Goal: Transaction & Acquisition: Purchase product/service

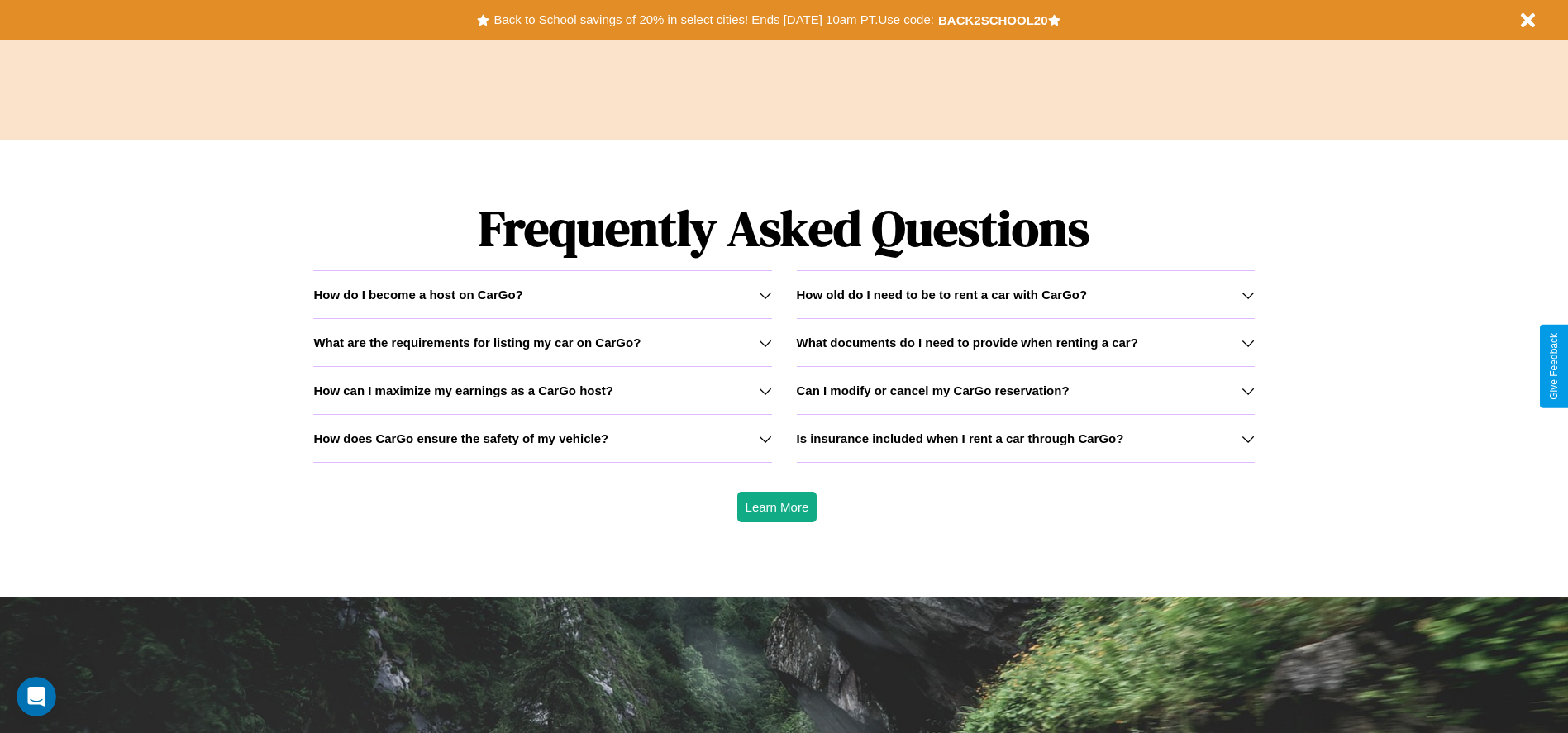
click at [543, 294] on div "How do I become a host on CarGo?" at bounding box center [542, 294] width 458 height 14
click at [764, 294] on icon at bounding box center [764, 294] width 13 height 13
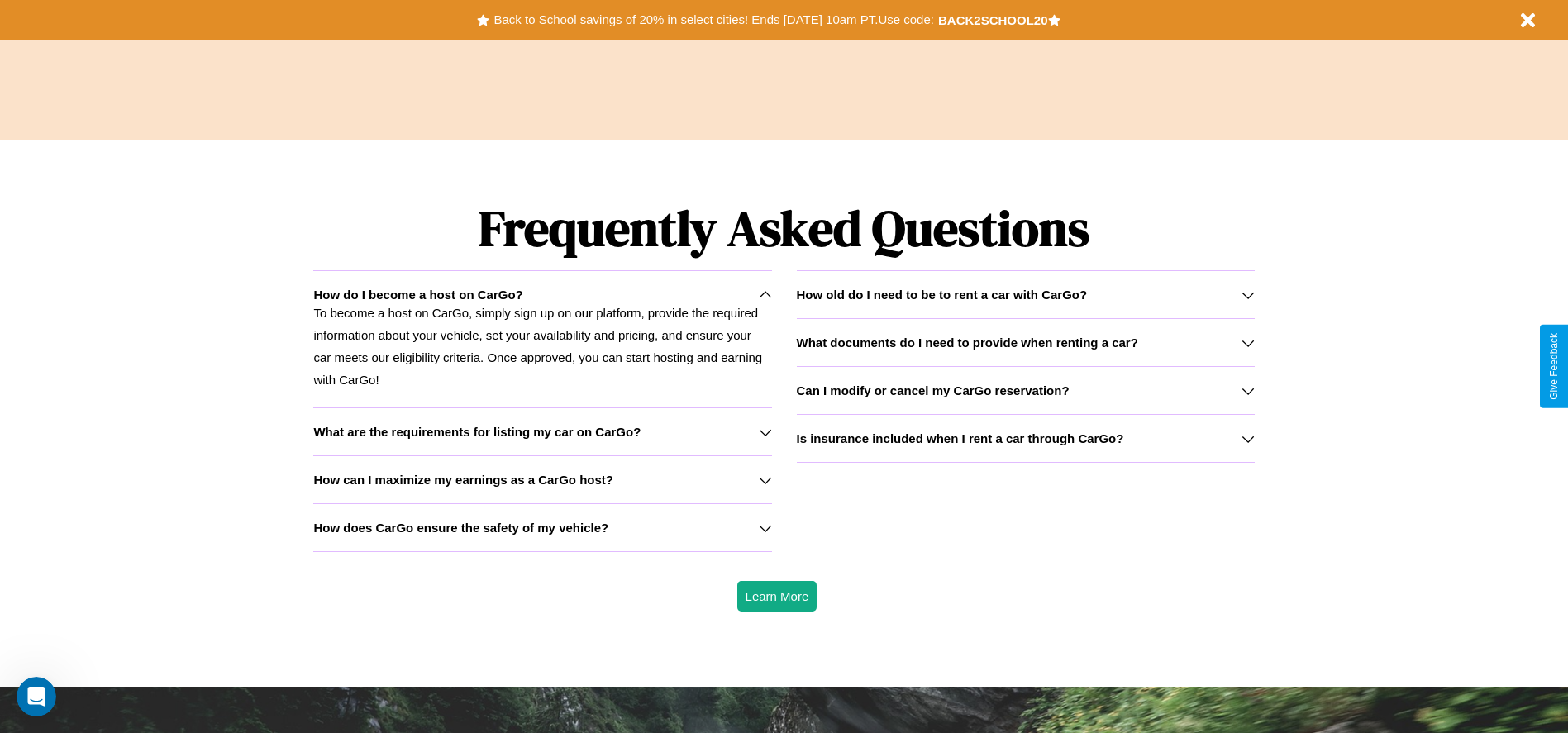
click at [1247, 390] on icon at bounding box center [1247, 390] width 13 height 13
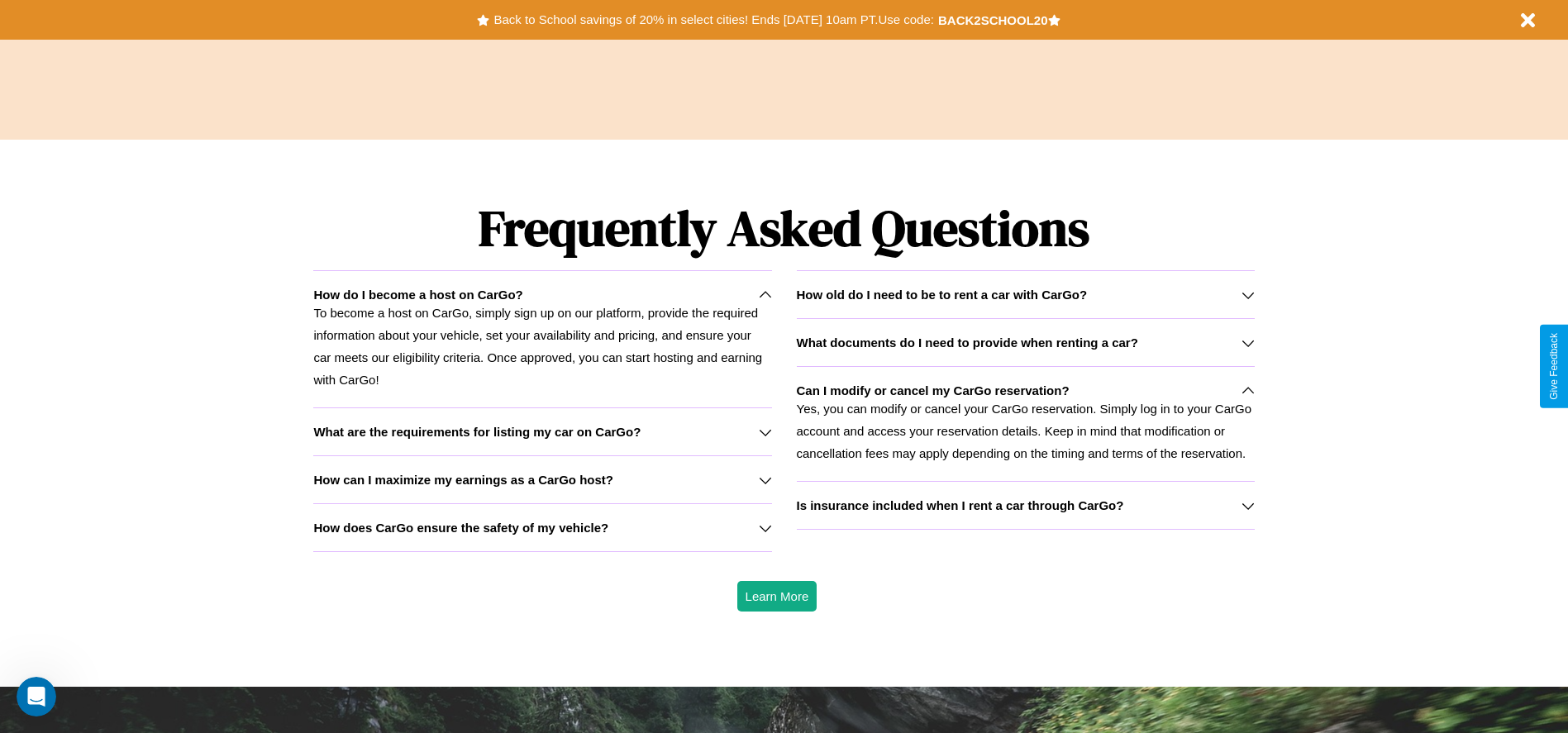
click at [1247, 342] on icon at bounding box center [1247, 342] width 13 height 13
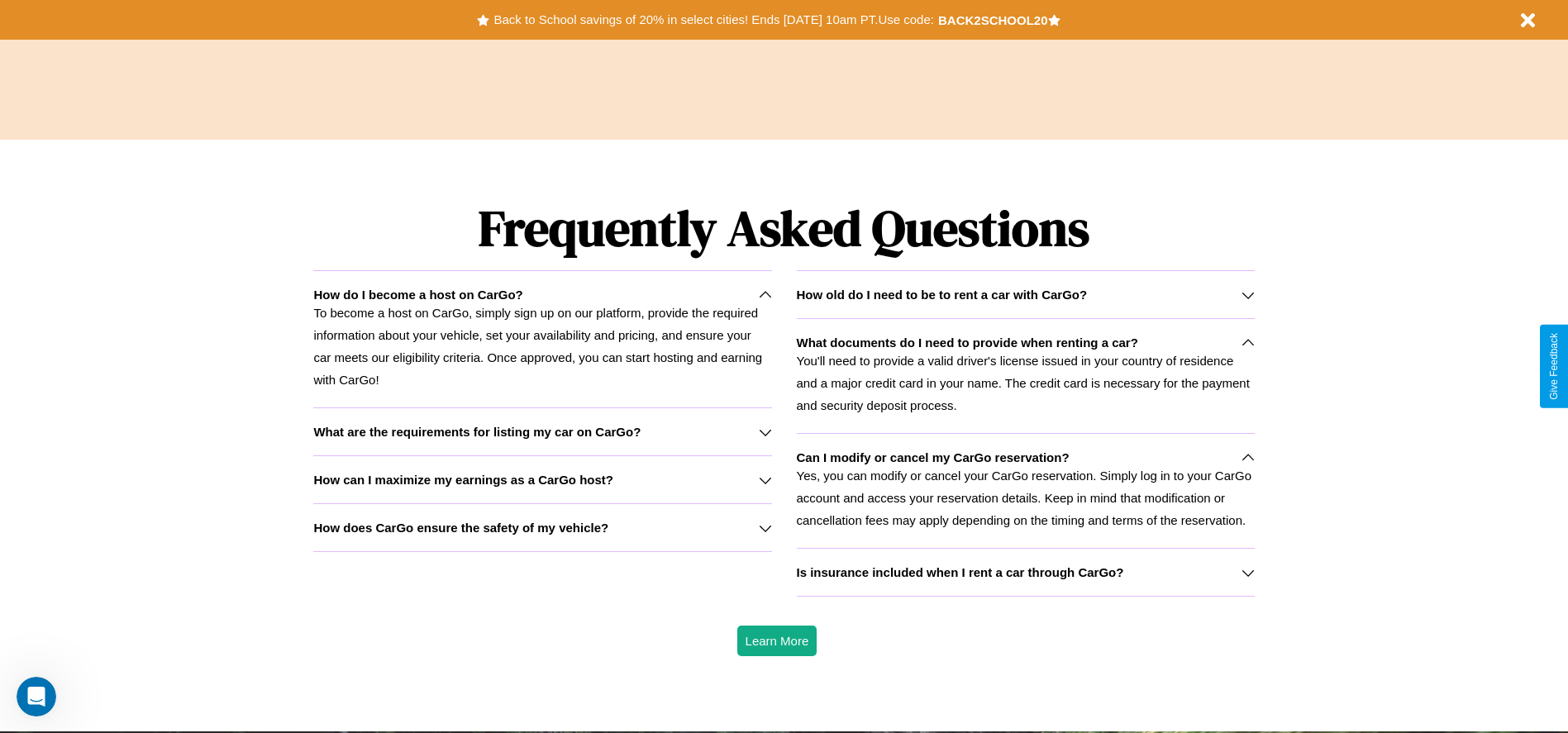
click at [543, 479] on h3 "How can I maximize my earnings as a CarGo host?" at bounding box center [463, 480] width 300 height 14
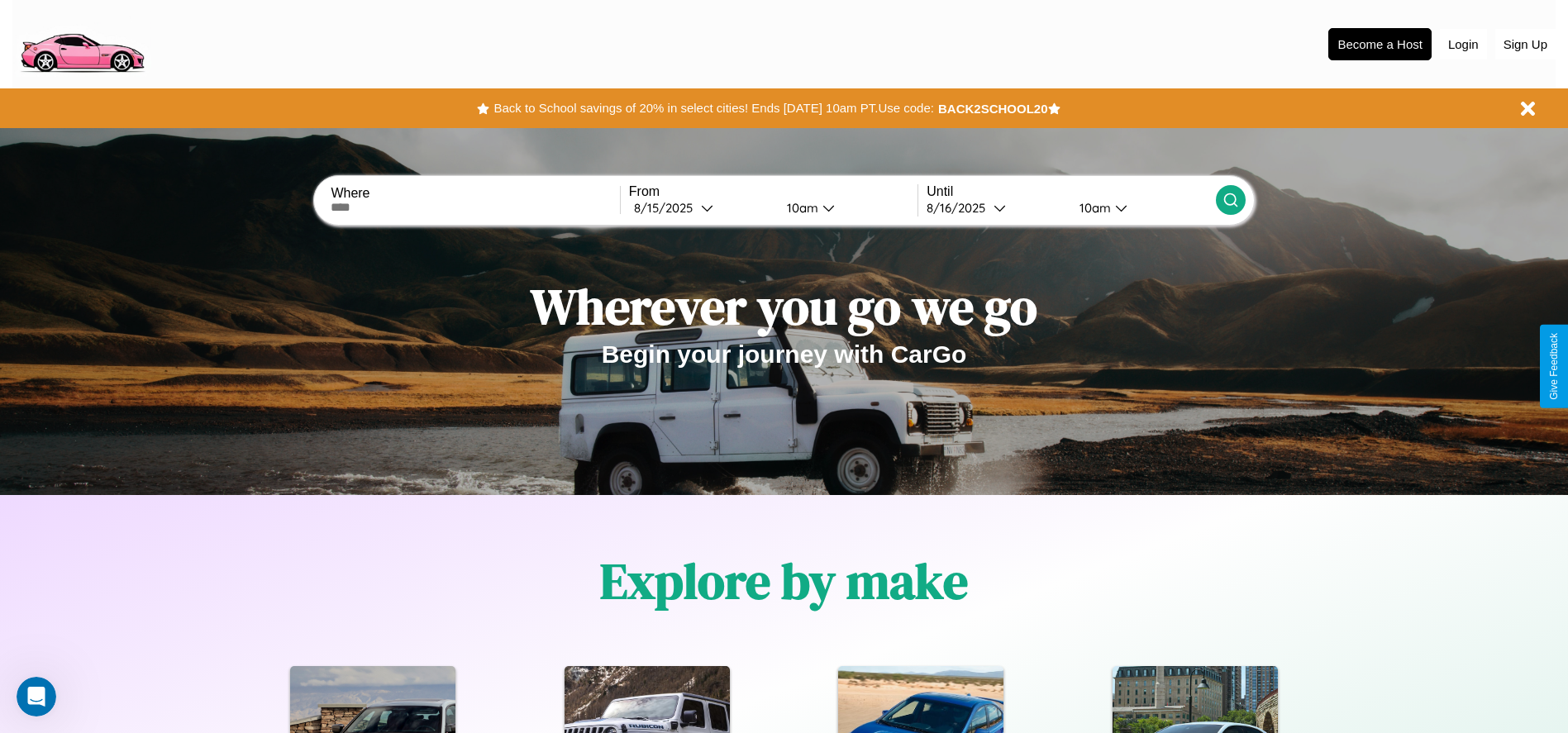
click at [475, 208] on input "text" at bounding box center [475, 207] width 288 height 13
type input "**********"
click at [701, 208] on div "8 / 15 / 2025" at bounding box center [667, 208] width 67 height 16
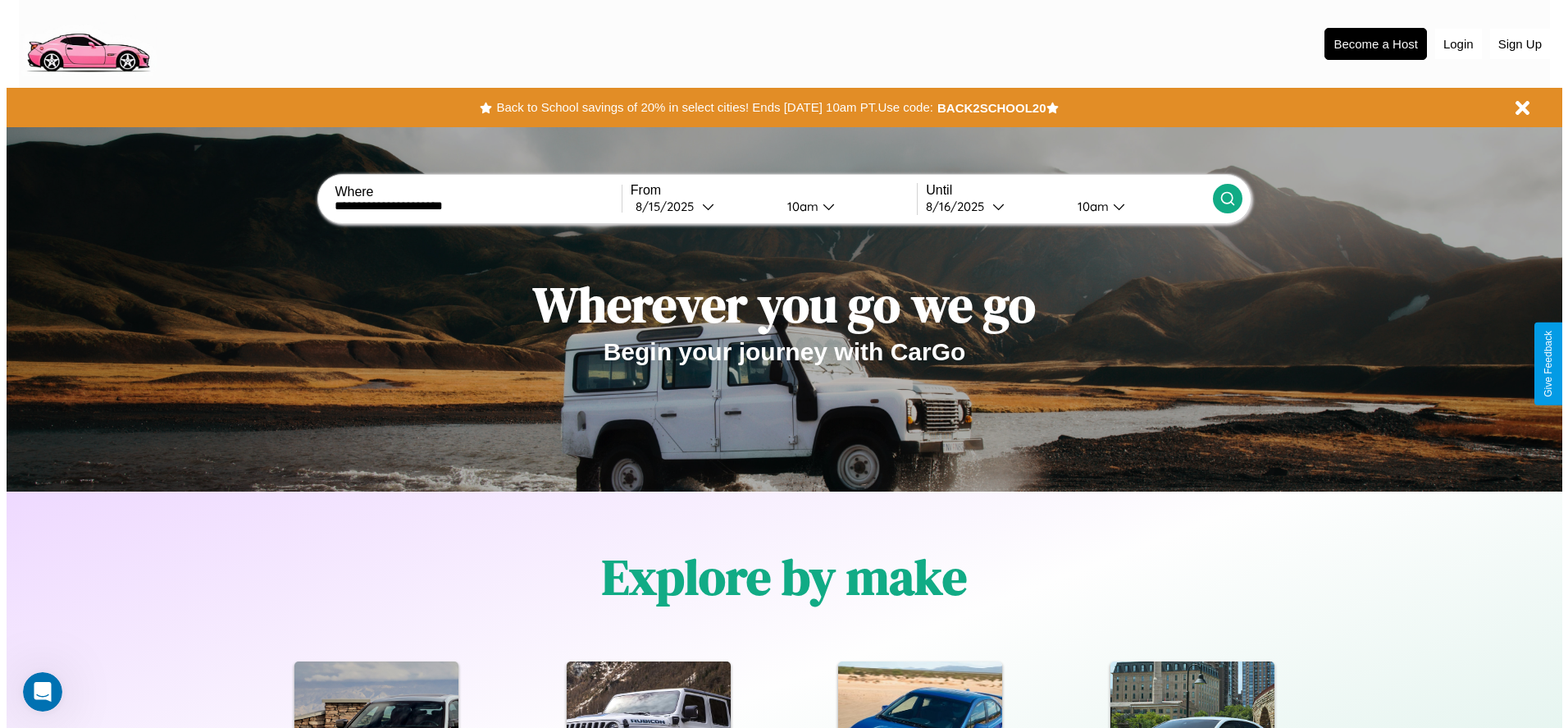
select select "*"
select select "****"
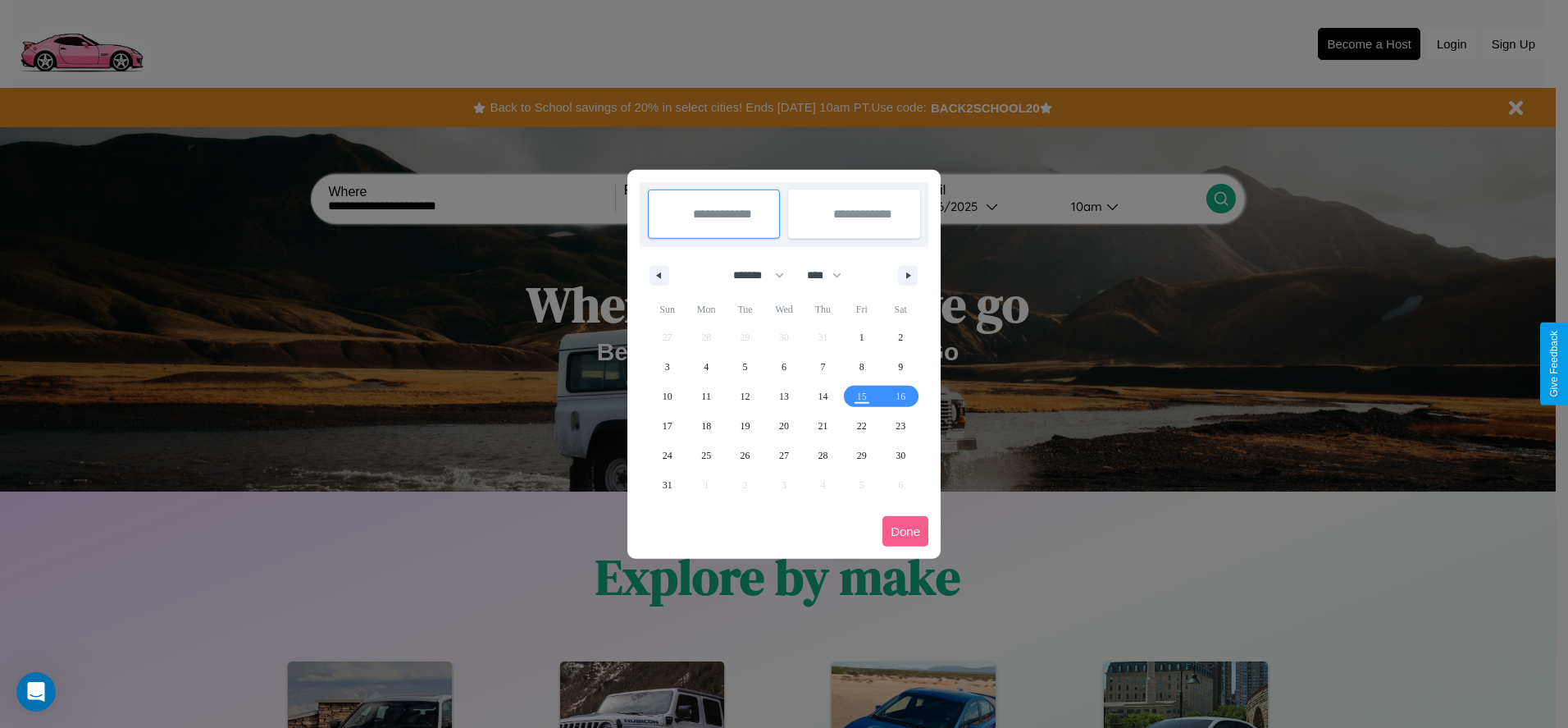
click at [751, 275] on select "******* ******** ***** ***** *** **** **** ****** ********* ******* ******** **…" at bounding box center [755, 274] width 70 height 27
select select "**"
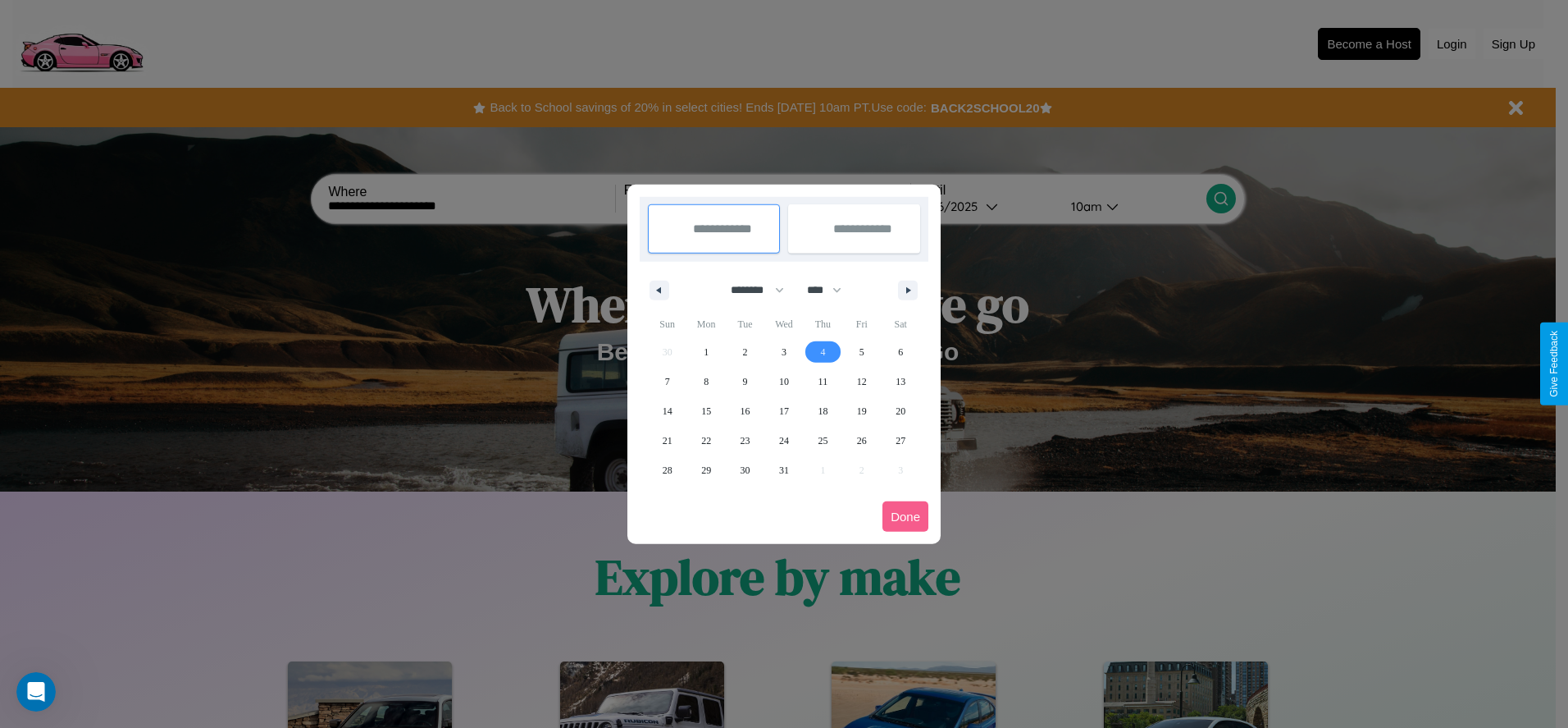
click at [822, 351] on span "4" at bounding box center [822, 352] width 5 height 30
type input "**********"
click at [667, 381] on span "7" at bounding box center [667, 382] width 5 height 30
type input "**********"
click at [905, 516] on button "Done" at bounding box center [905, 516] width 46 height 31
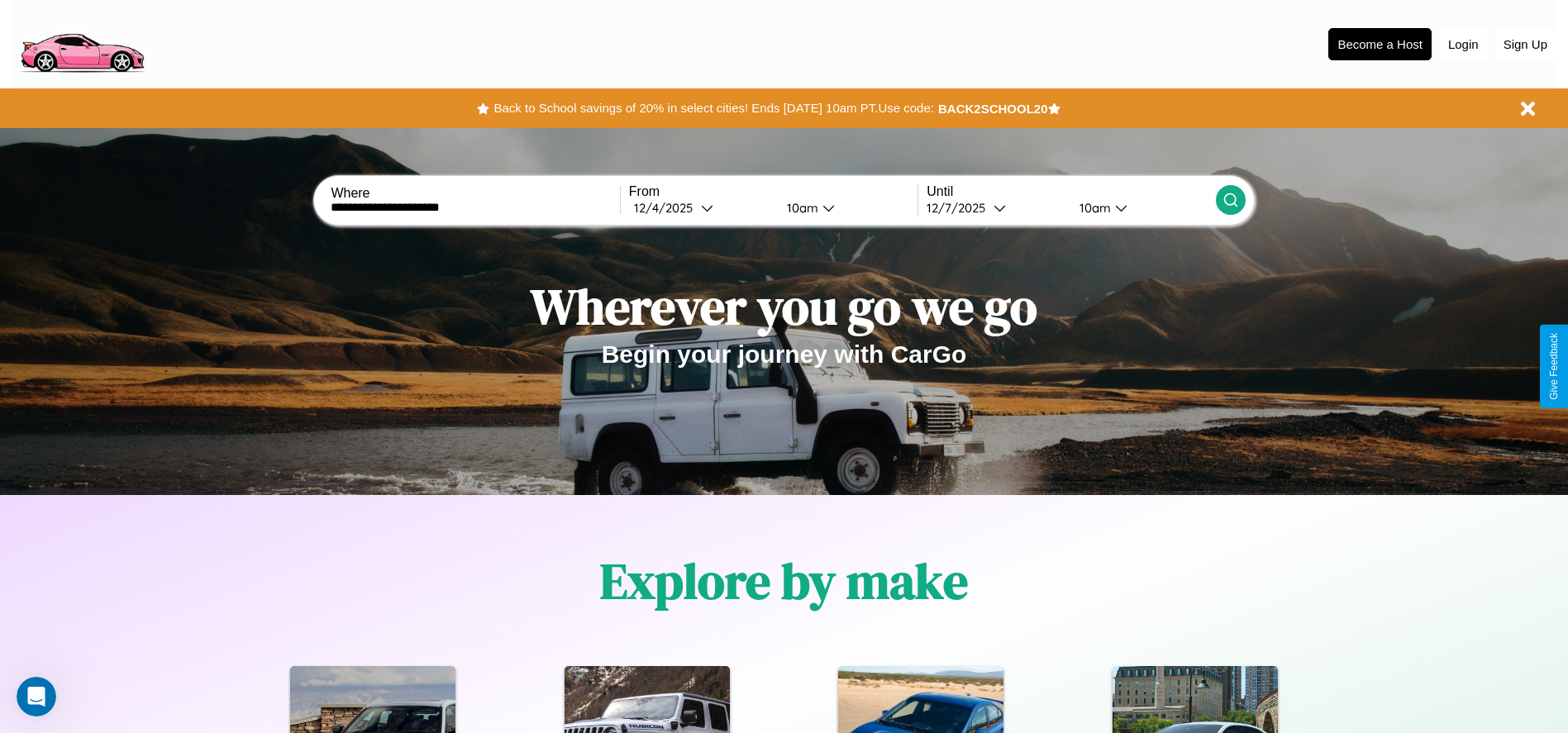
click at [1230, 200] on icon at bounding box center [1230, 200] width 17 height 17
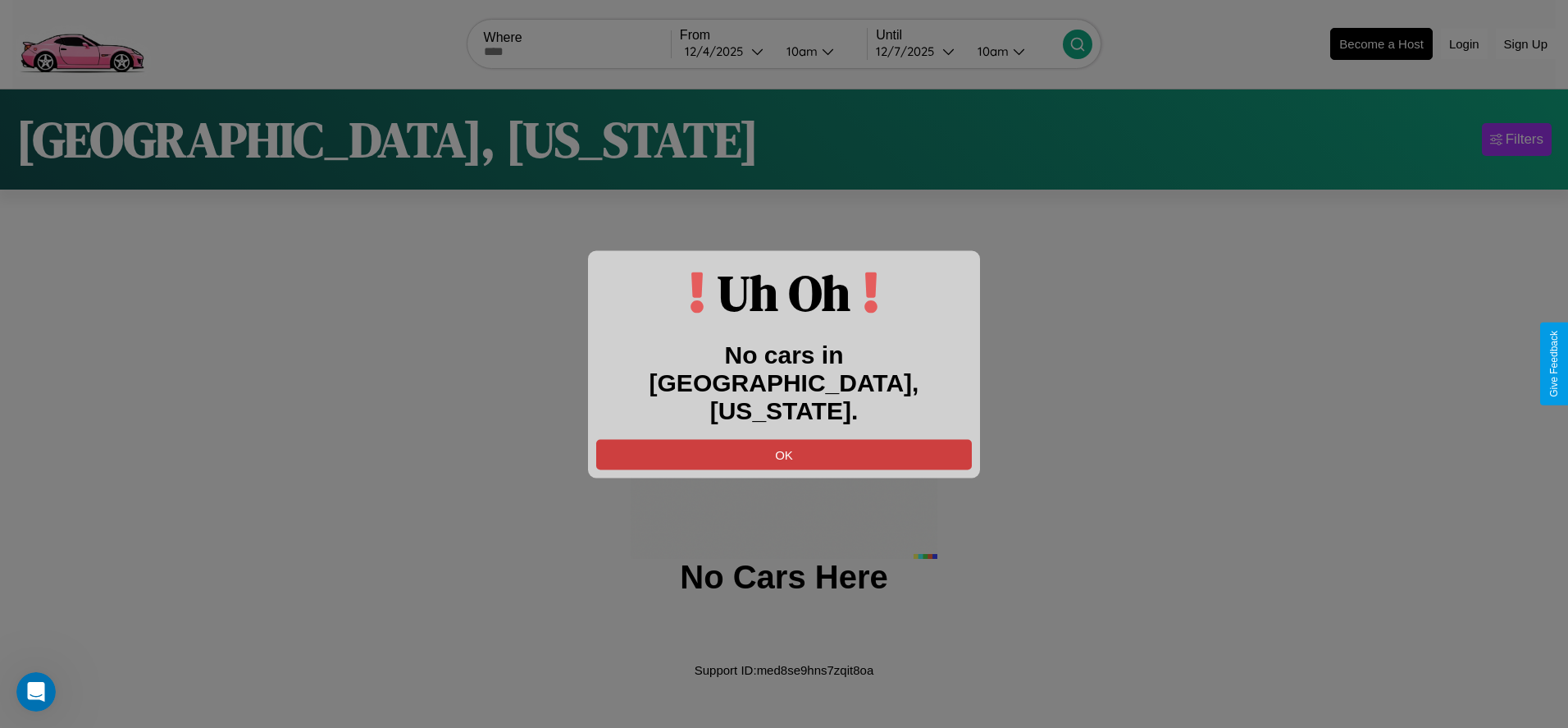
click at [784, 440] on button "OK" at bounding box center [784, 454] width 376 height 31
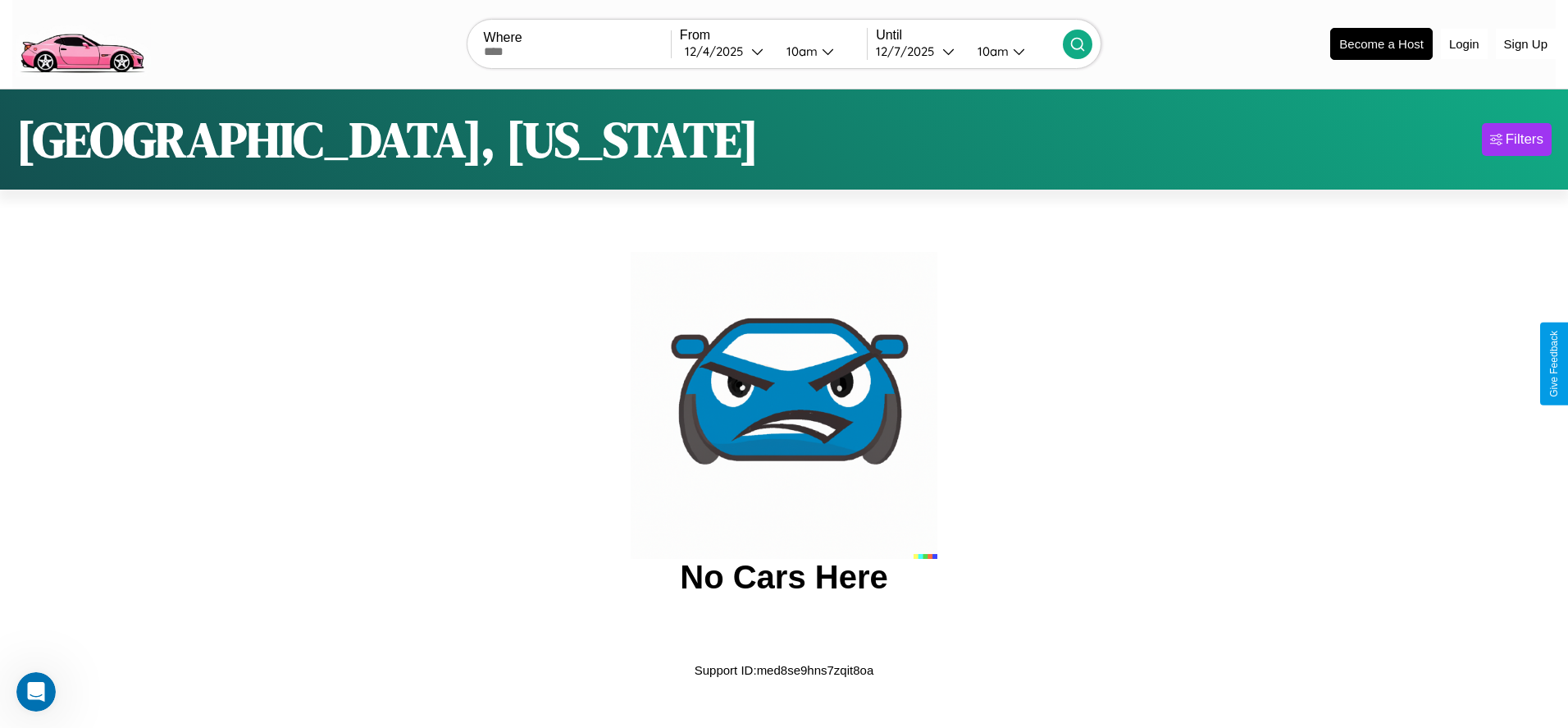
click at [81, 41] on img at bounding box center [81, 42] width 139 height 69
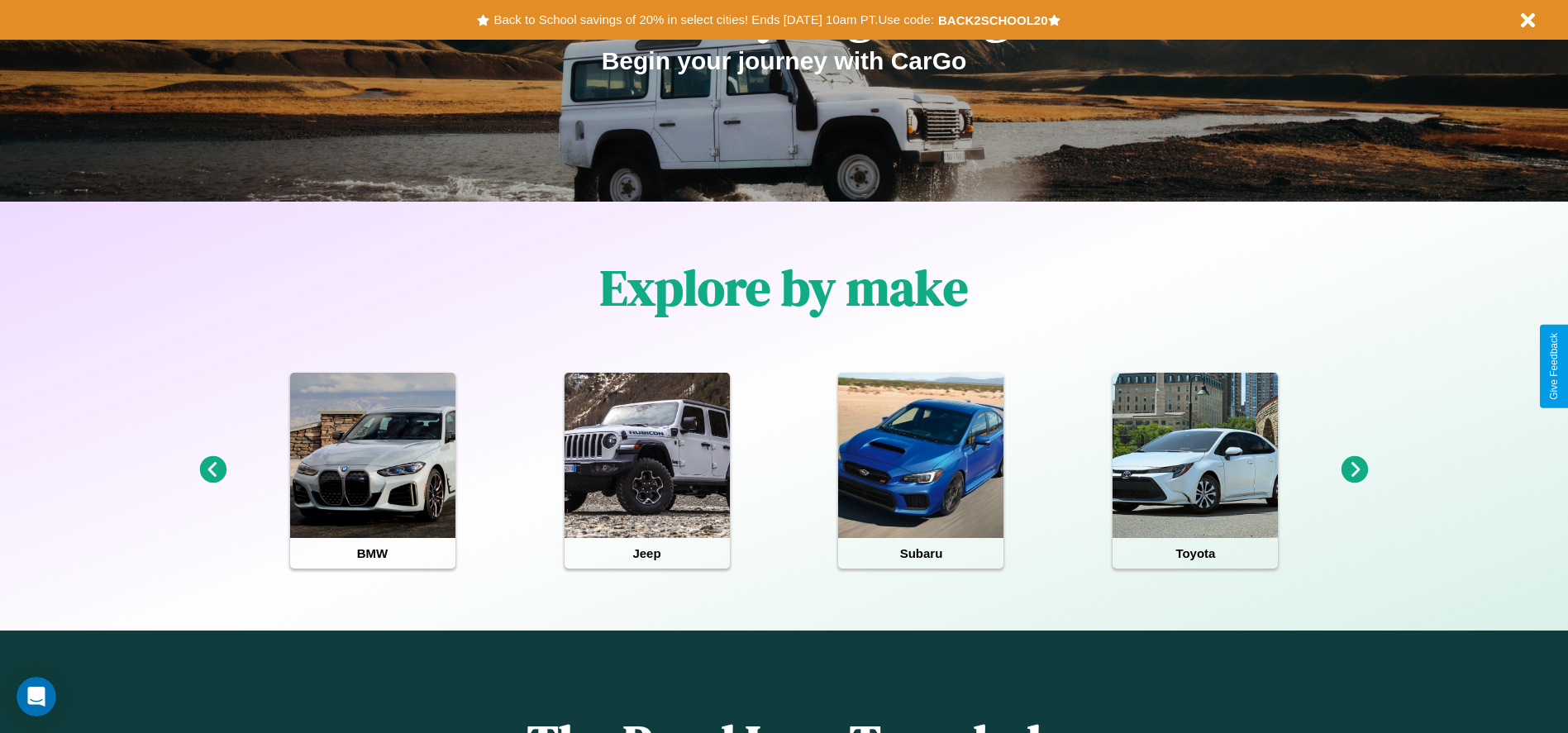
scroll to position [343, 0]
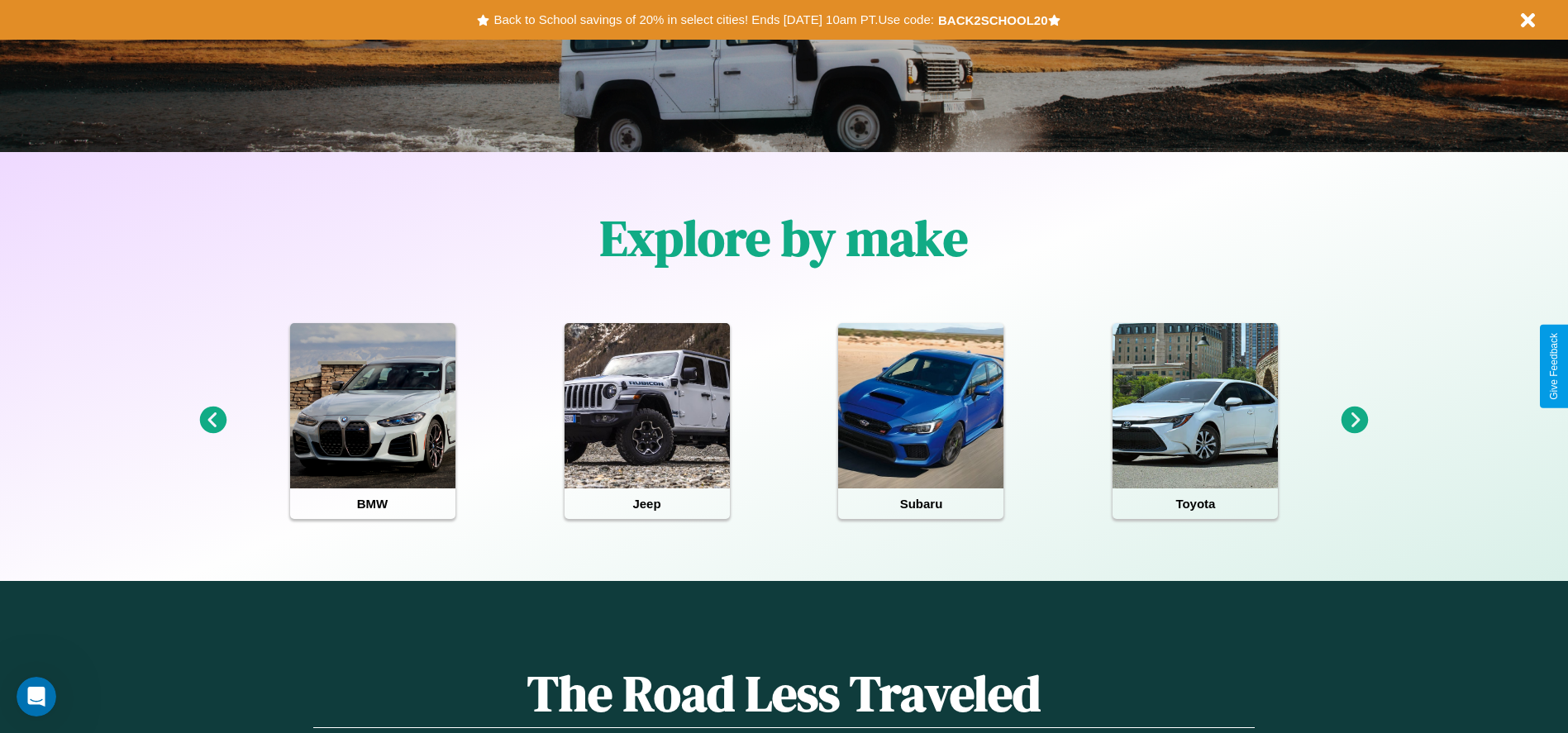
click at [1354, 420] on icon at bounding box center [1354, 419] width 27 height 27
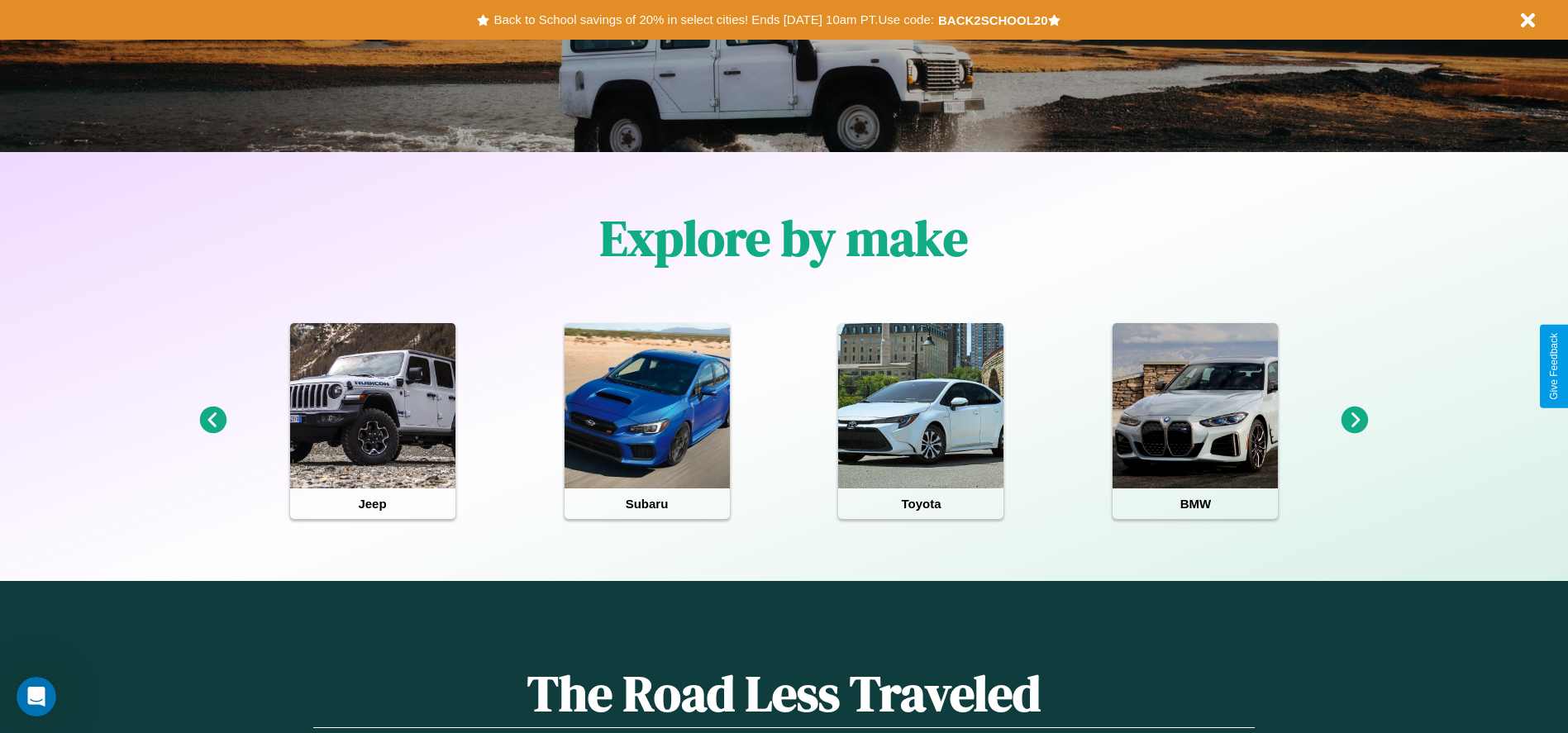
click at [1354, 420] on icon at bounding box center [1354, 419] width 27 height 27
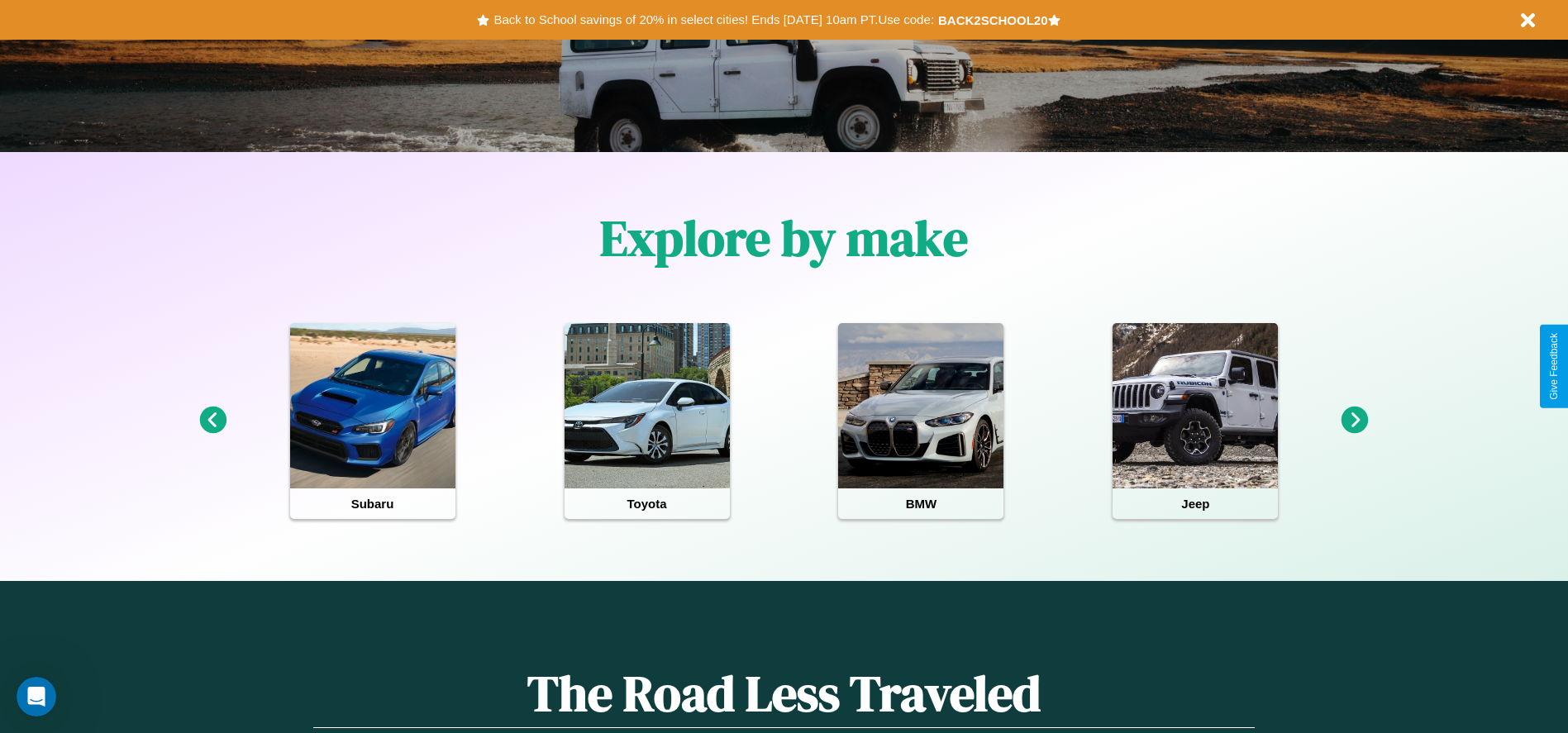
click at [1354, 420] on icon at bounding box center [1354, 419] width 27 height 27
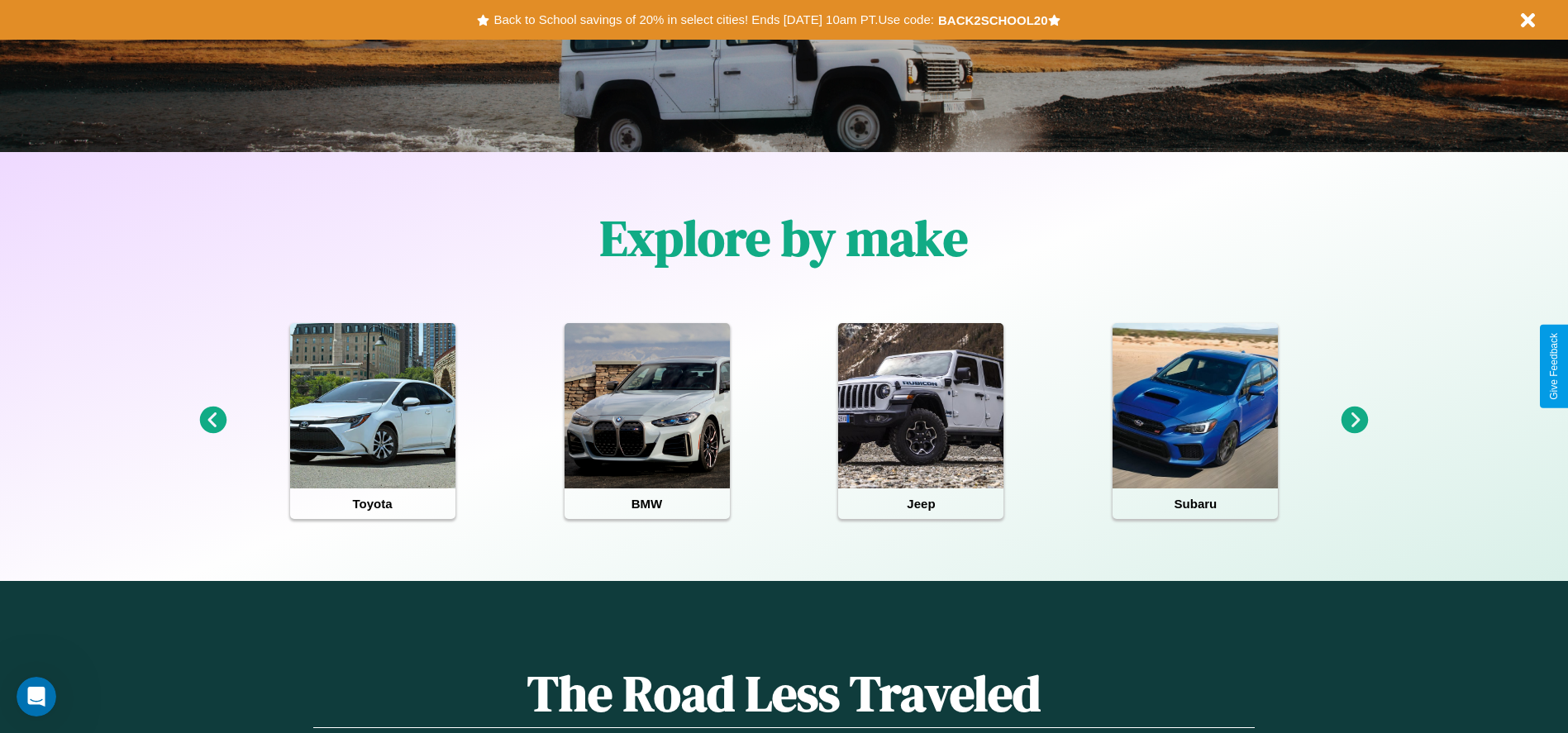
click at [1354, 420] on icon at bounding box center [1354, 419] width 27 height 27
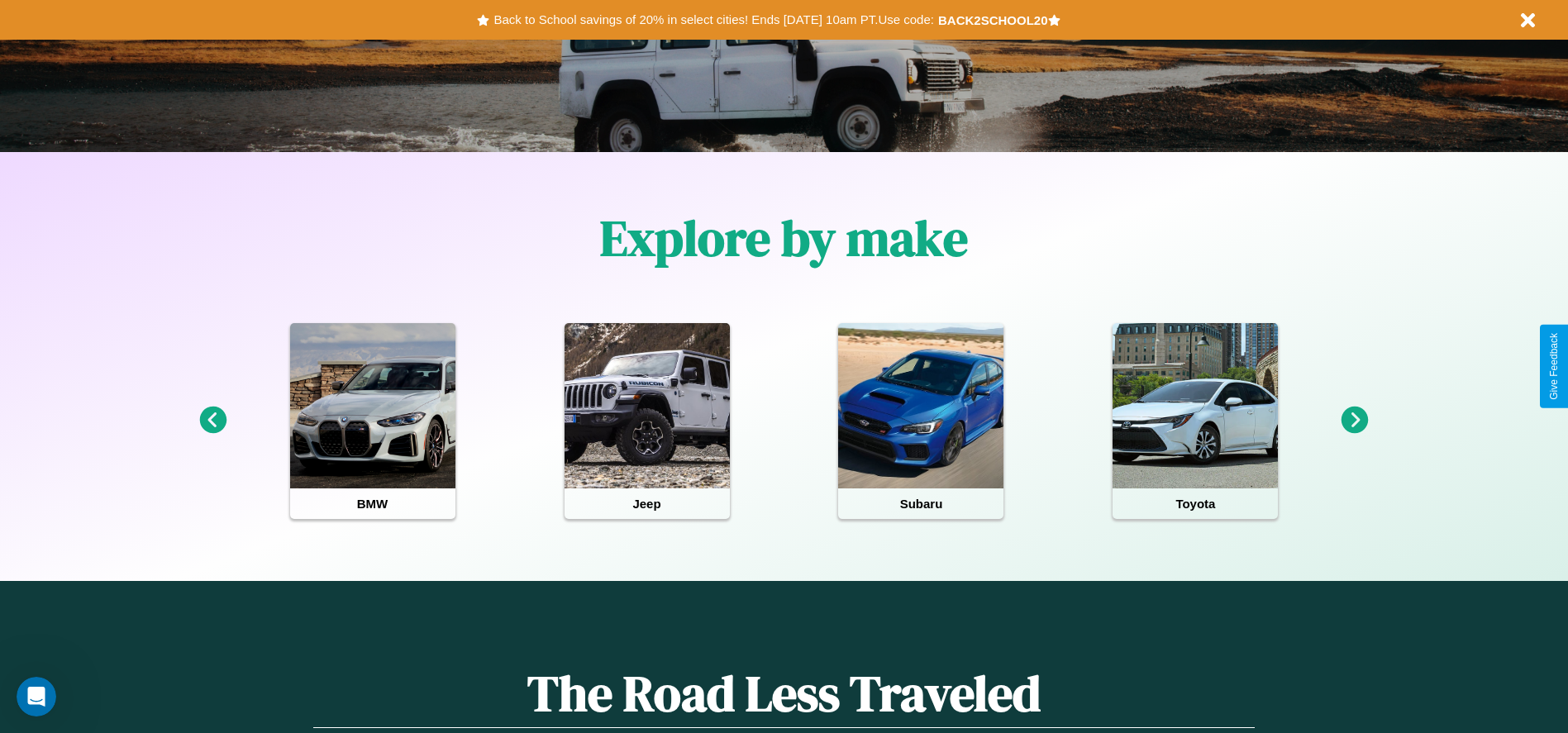
click at [213, 420] on icon at bounding box center [212, 419] width 27 height 27
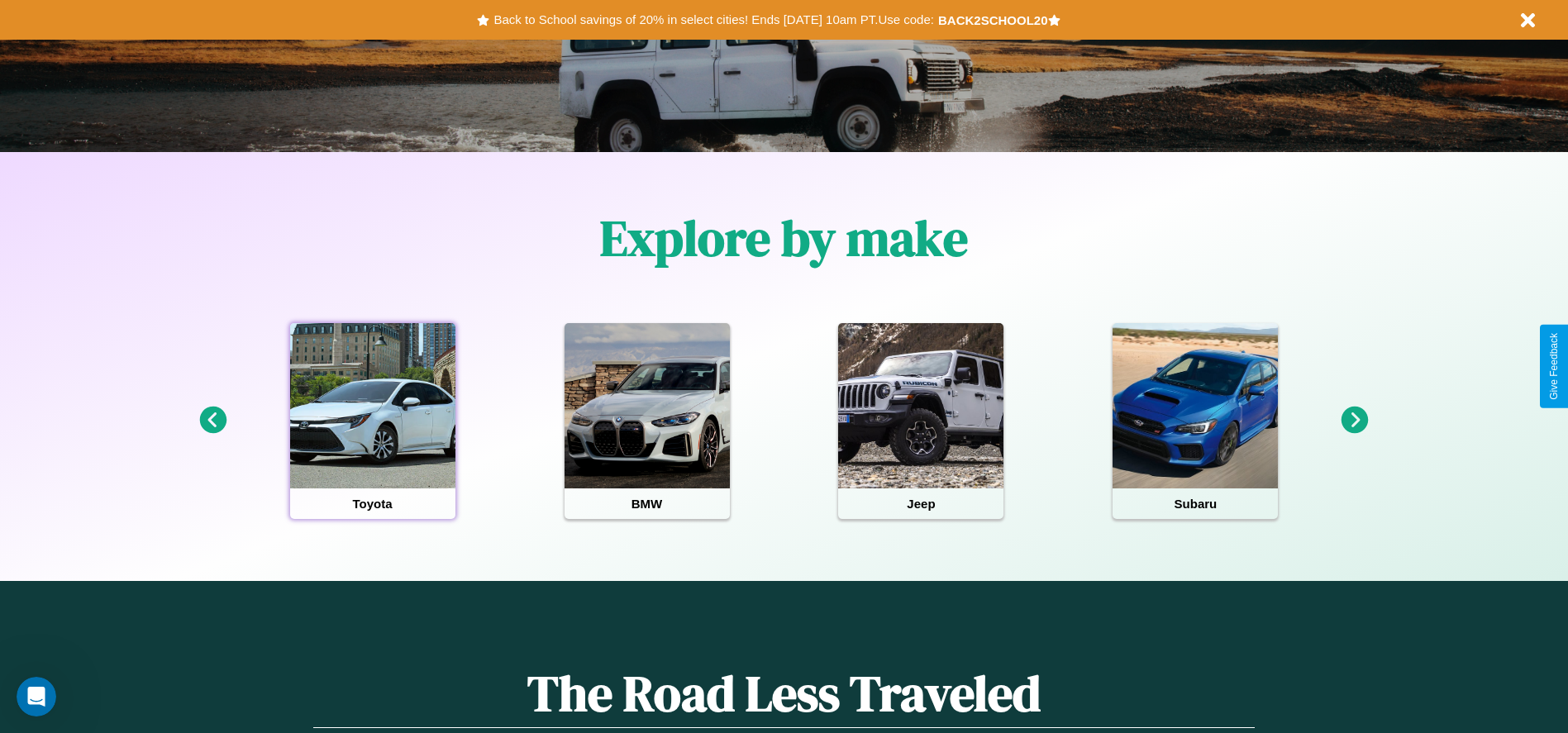
click at [372, 420] on div at bounding box center [373, 405] width 165 height 165
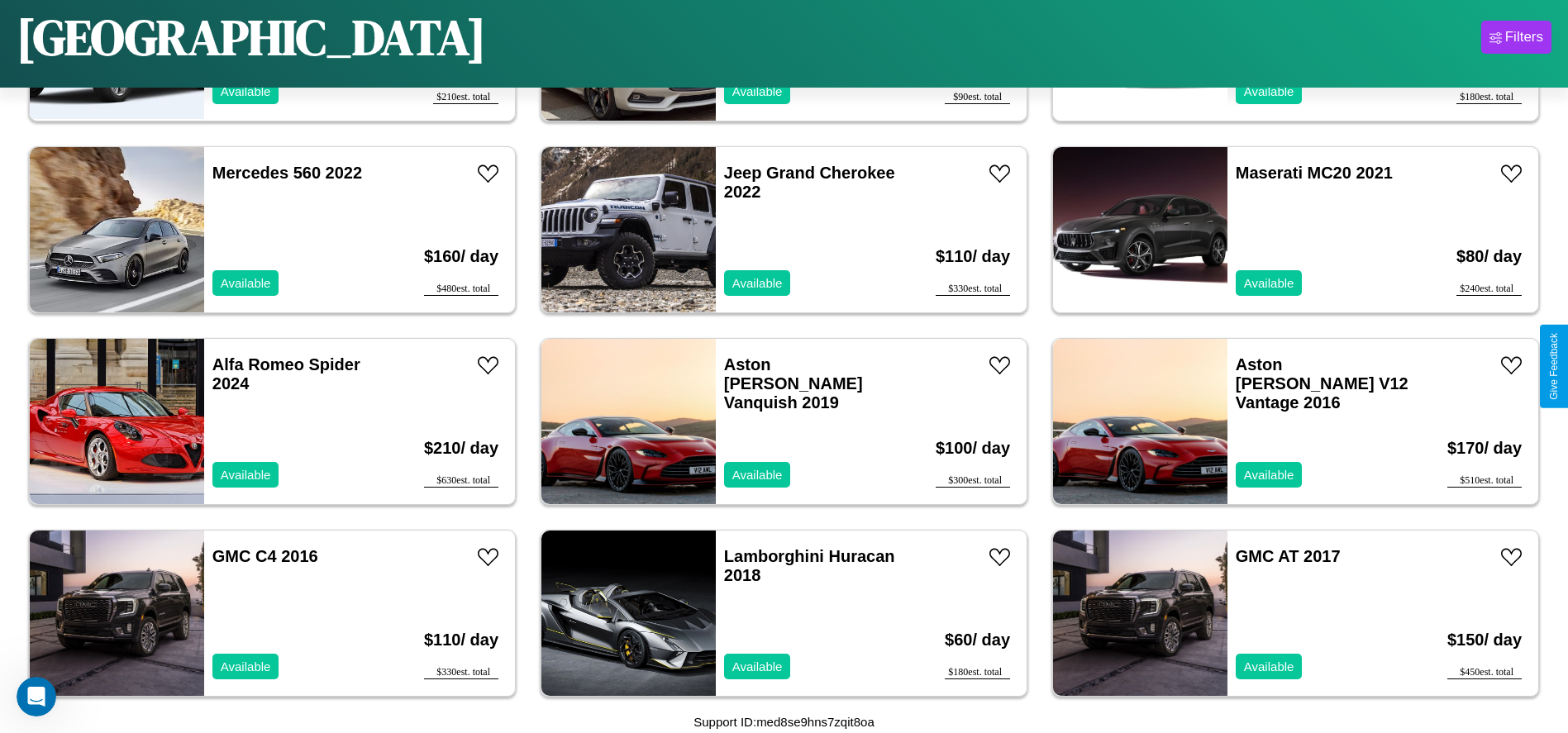
scroll to position [1526, 0]
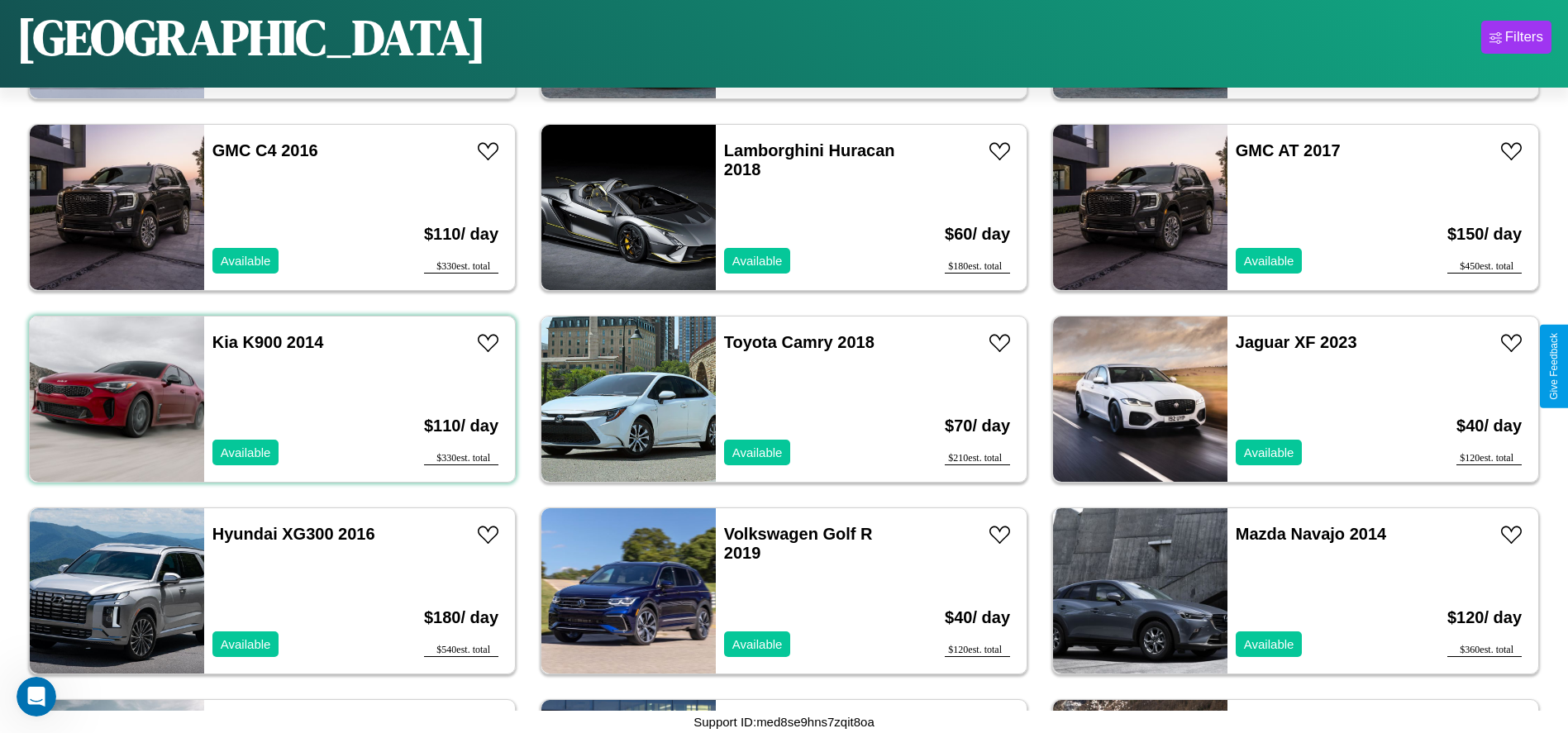
click at [270, 399] on div "Kia K900 2014 Available" at bounding box center [299, 399] width 191 height 165
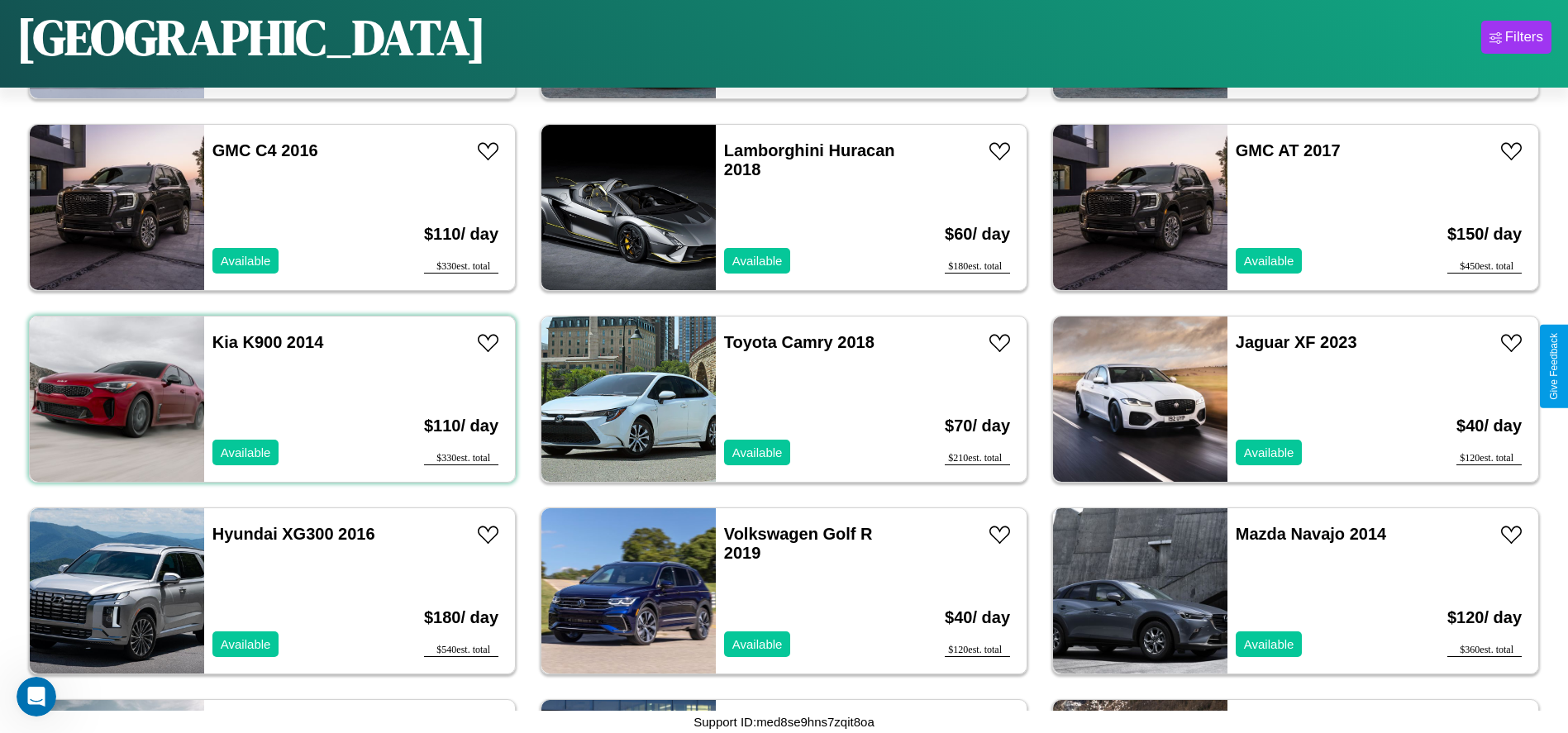
click at [270, 399] on div "Kia K900 2014 Available" at bounding box center [299, 399] width 191 height 165
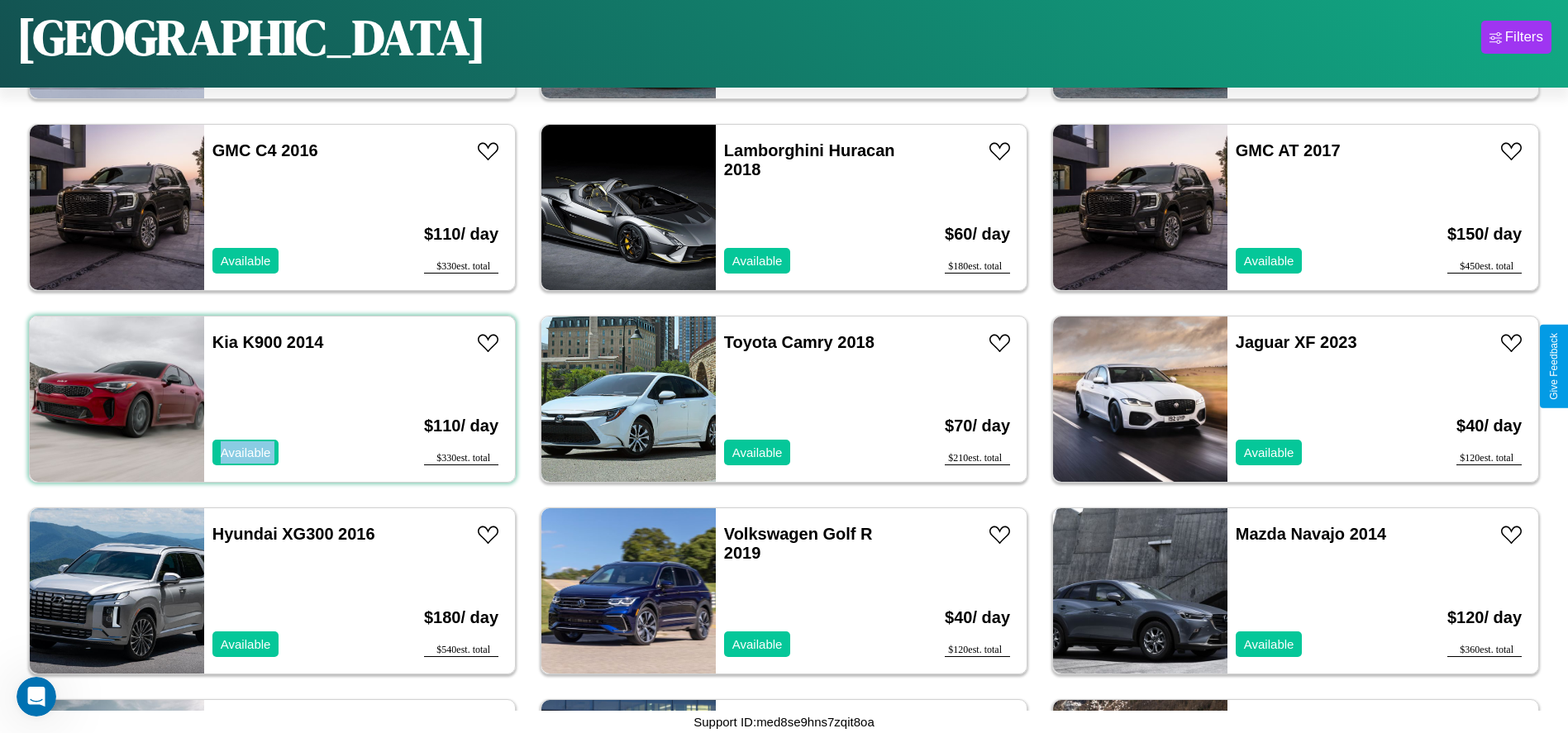
click at [270, 399] on div "Kia K900 2014 Available" at bounding box center [299, 399] width 191 height 165
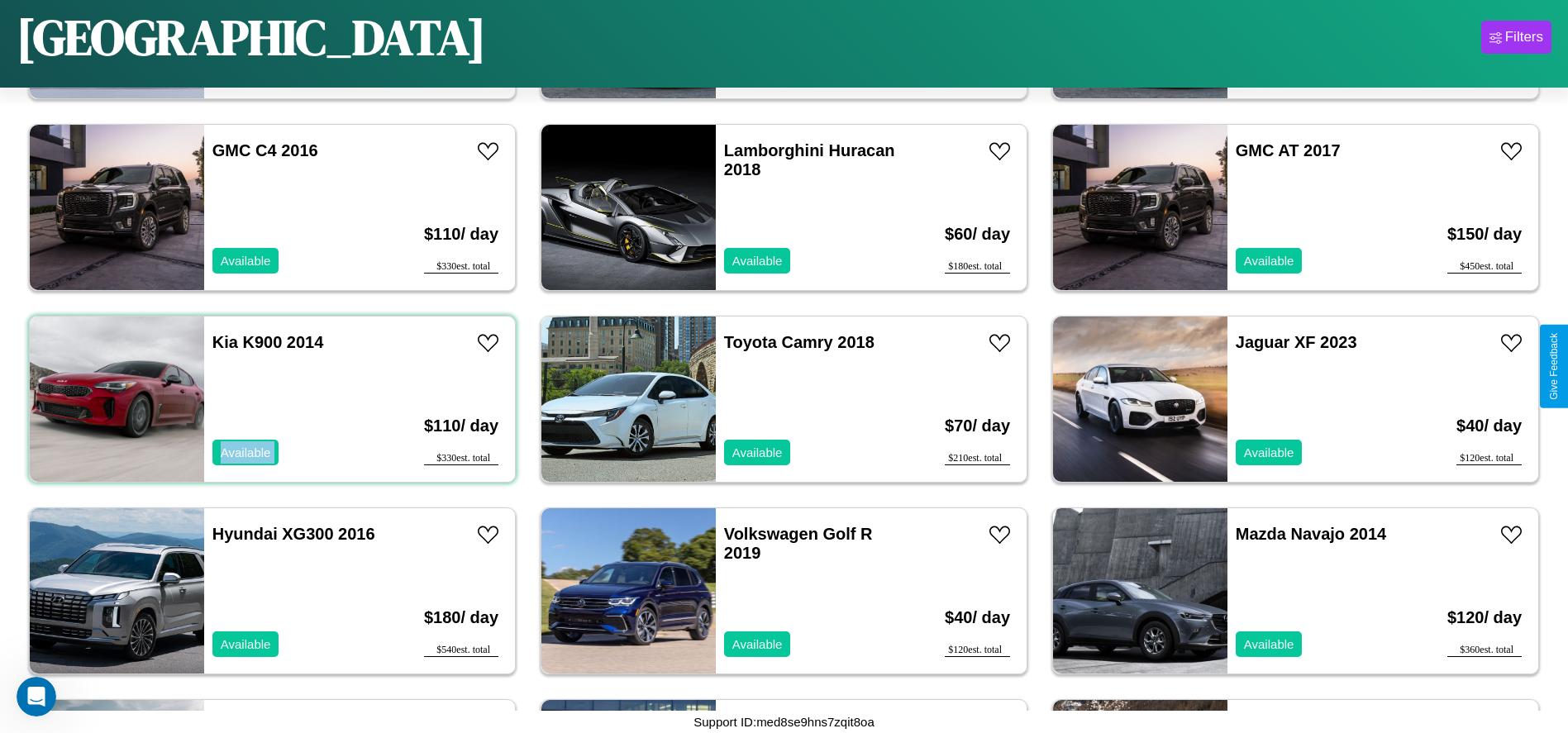
click at [270, 399] on div "Kia K900 2014 Available" at bounding box center [299, 399] width 191 height 165
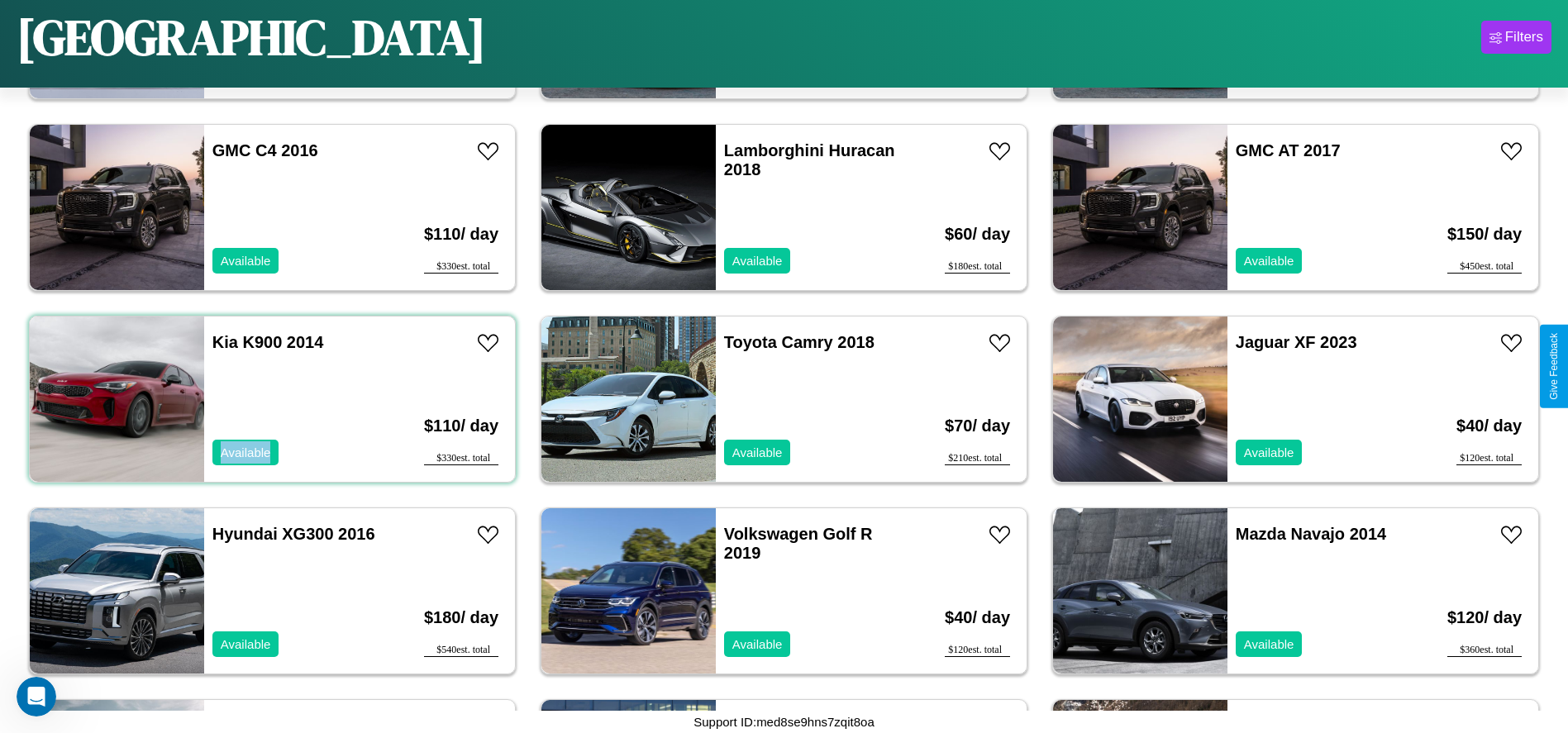
click at [270, 399] on div "Kia K900 2014 Available" at bounding box center [299, 399] width 191 height 165
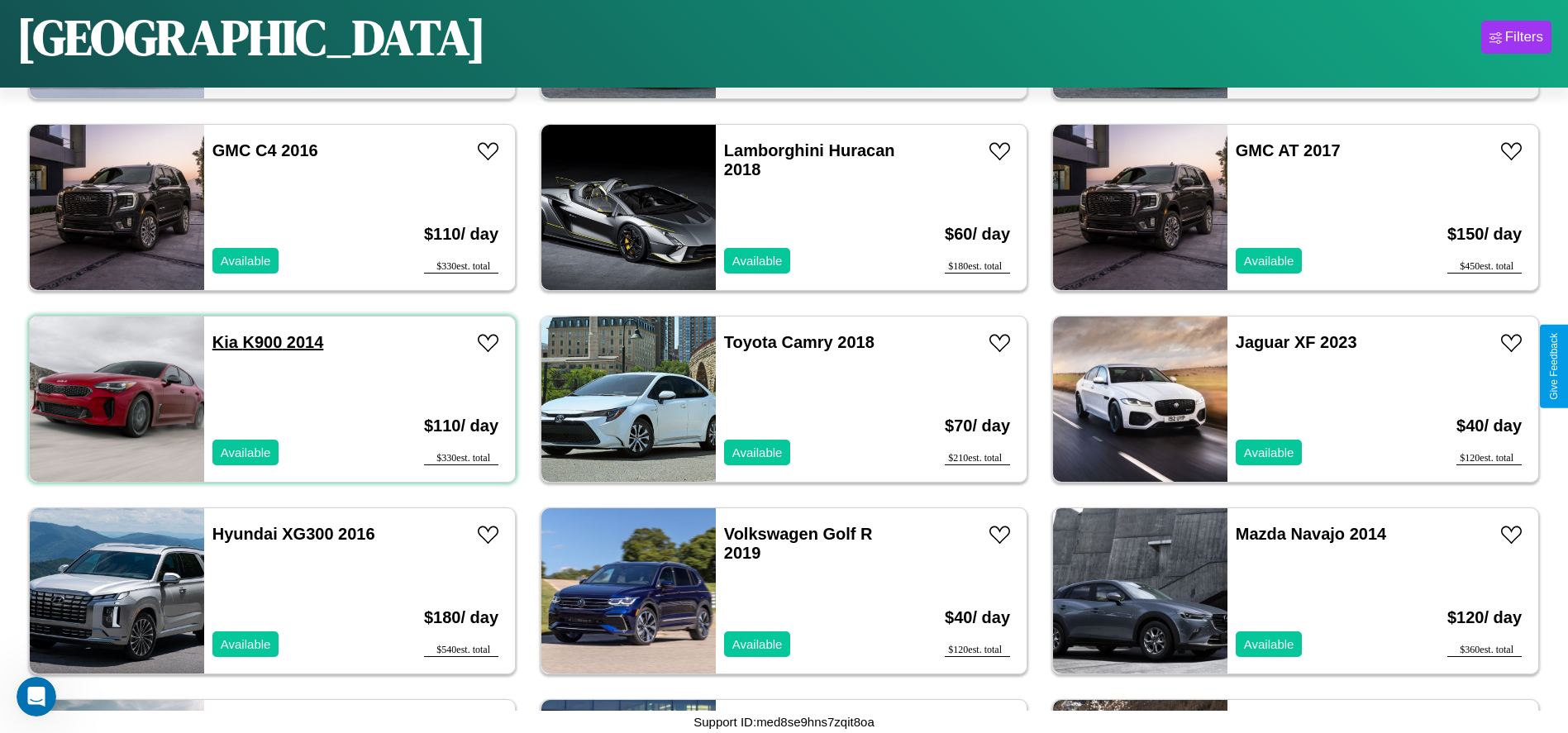
click at [224, 342] on link "Kia K900 2014" at bounding box center [268, 342] width 111 height 18
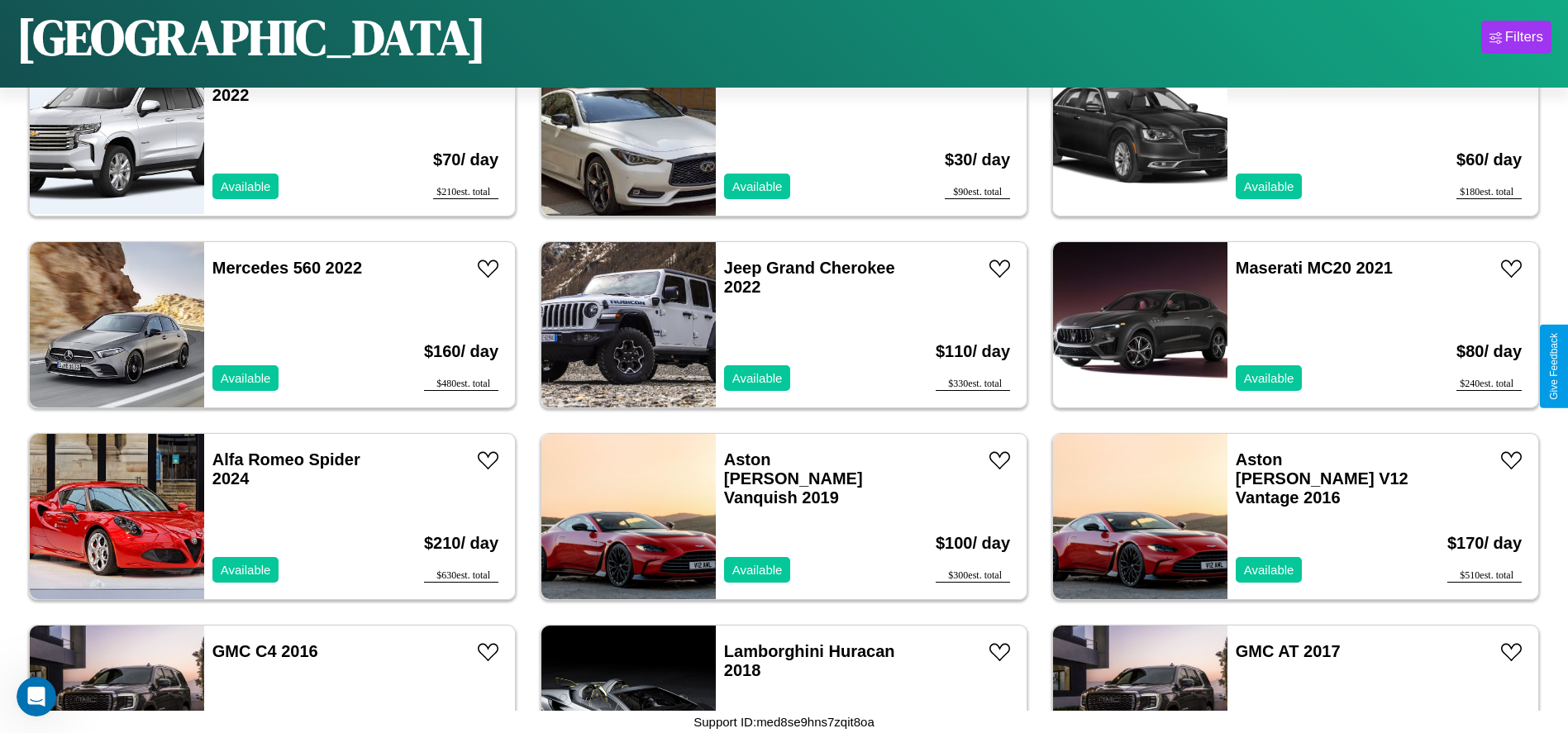
scroll to position [759, 0]
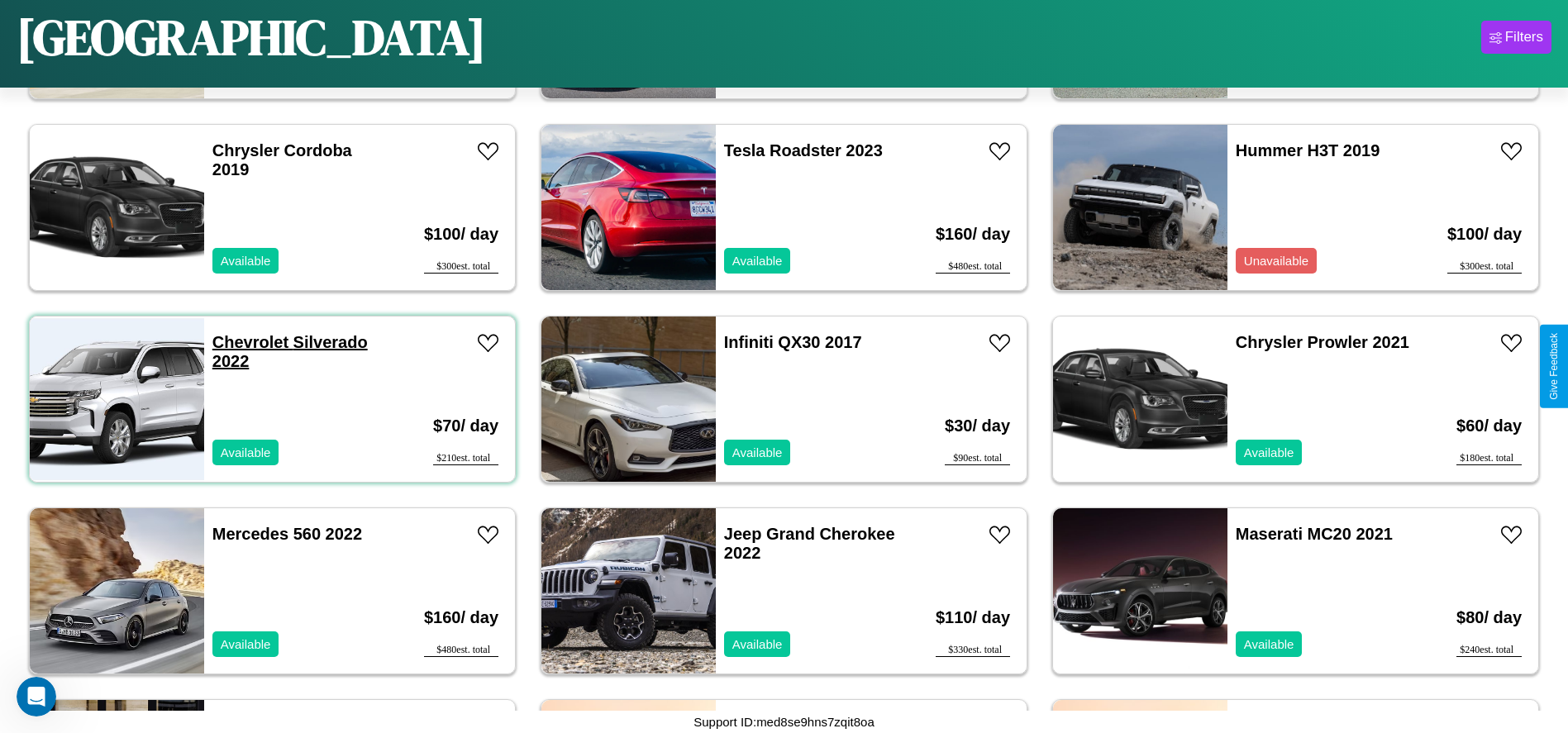
click at [247, 342] on link "Chevrolet Silverado 2022" at bounding box center [290, 351] width 155 height 37
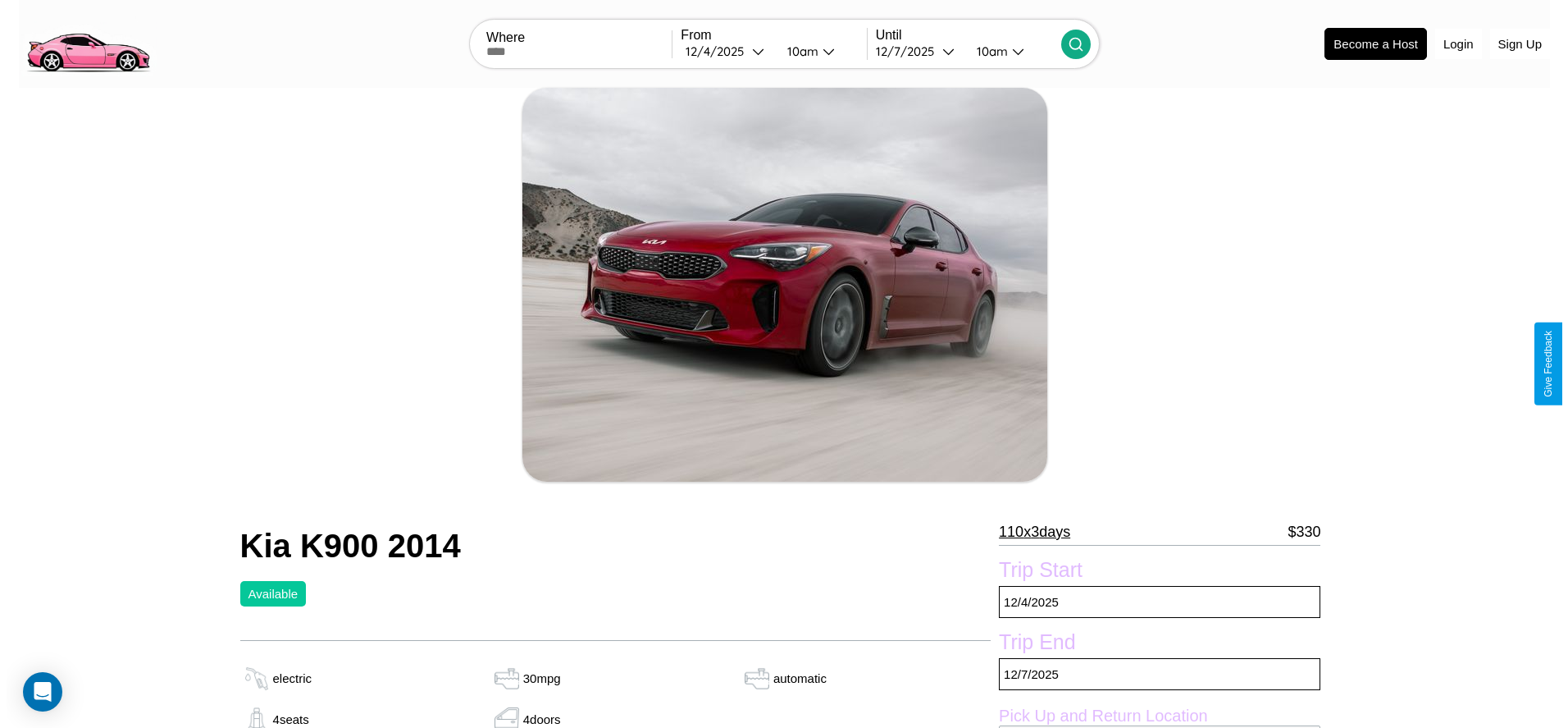
scroll to position [238, 0]
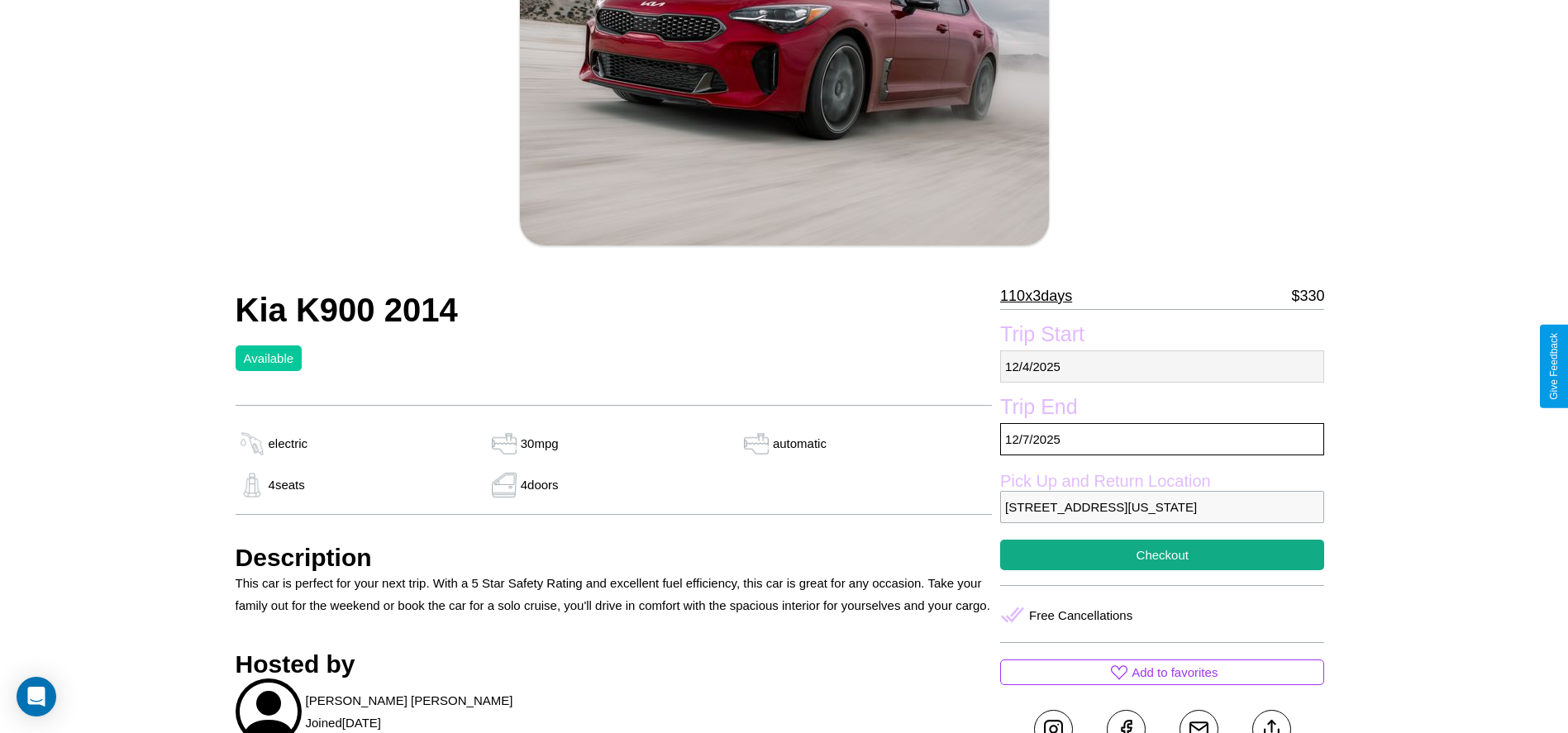
click at [1162, 366] on p "[DATE]" at bounding box center [1162, 366] width 324 height 32
select select "*"
select select "****"
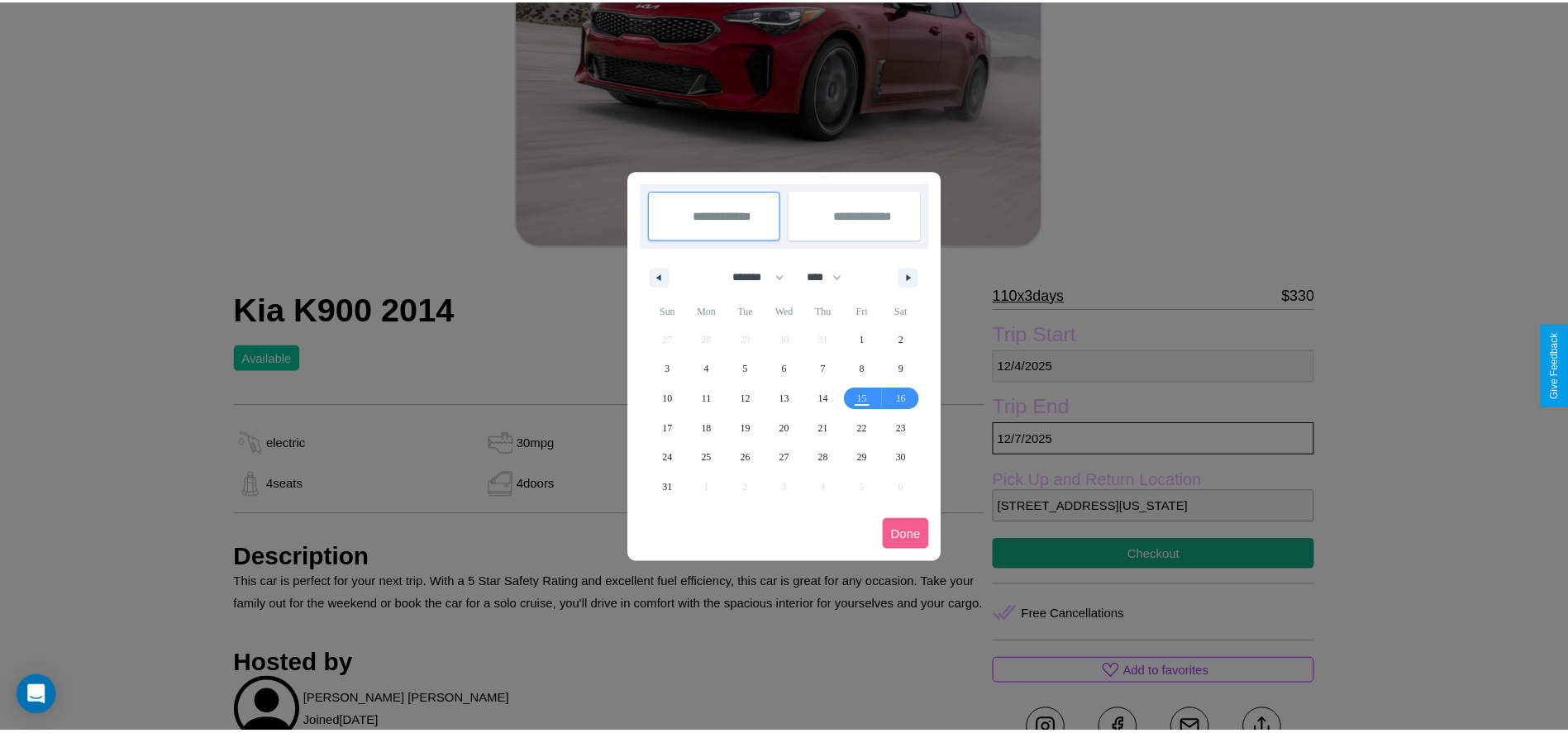
scroll to position [0, 0]
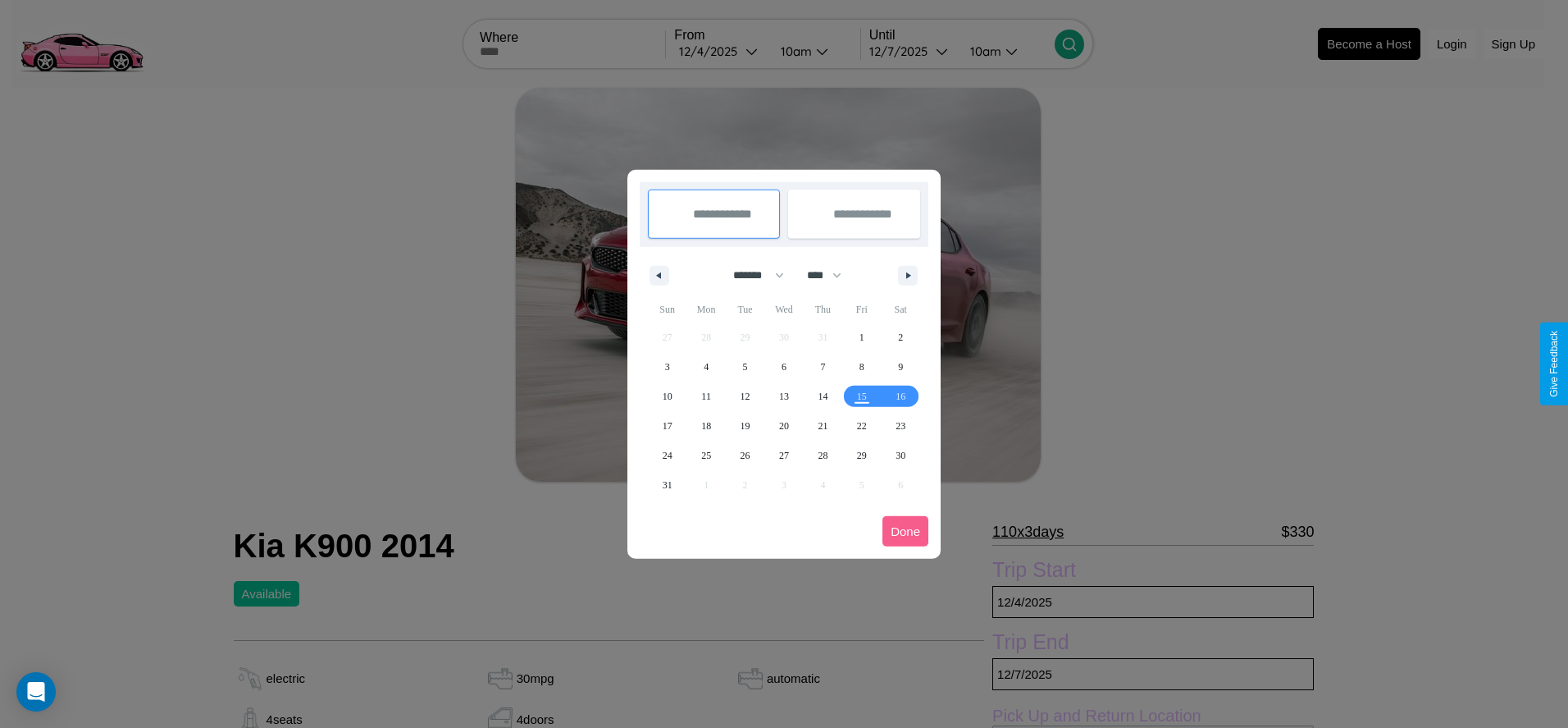
click at [720, 51] on div at bounding box center [784, 364] width 1568 height 728
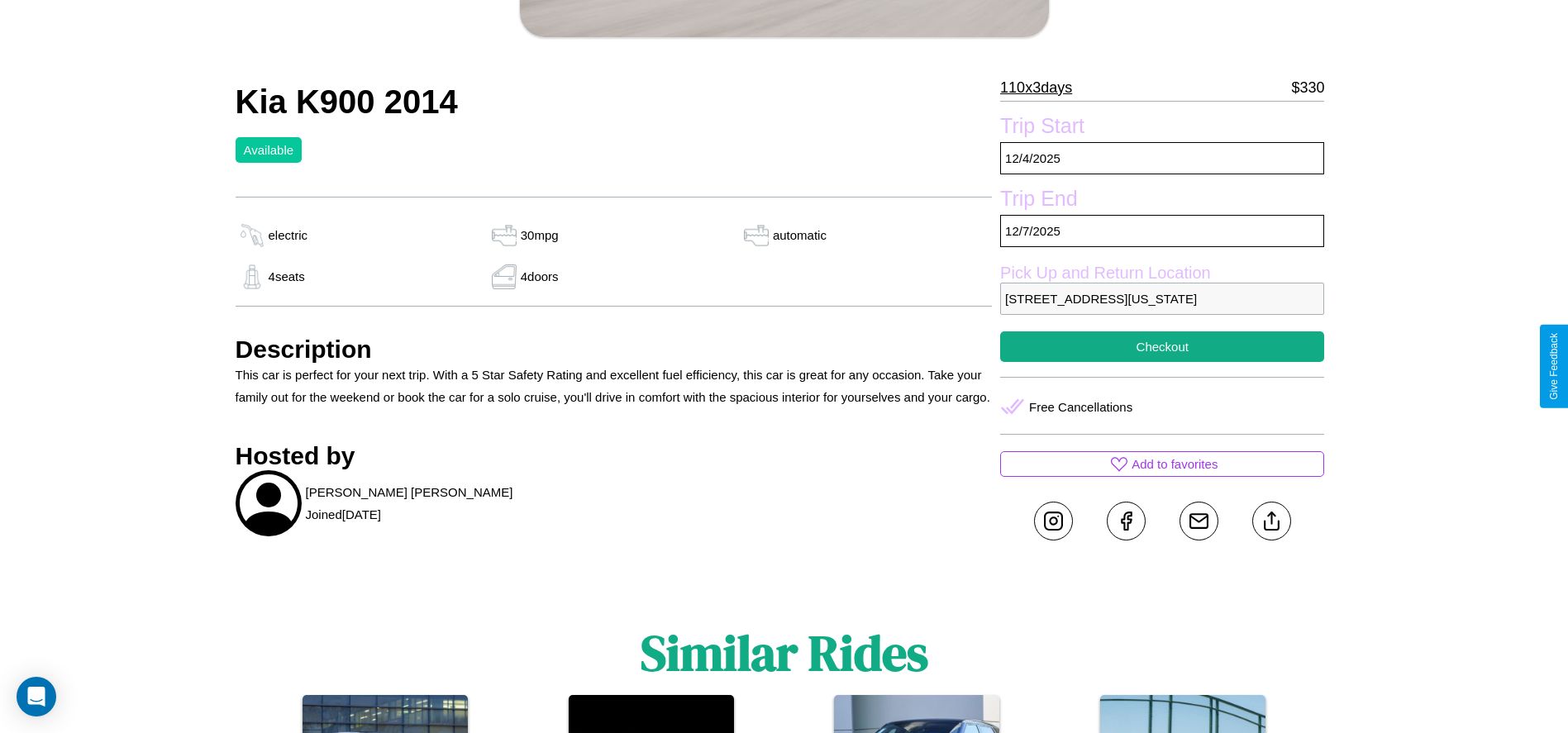
scroll to position [450, 0]
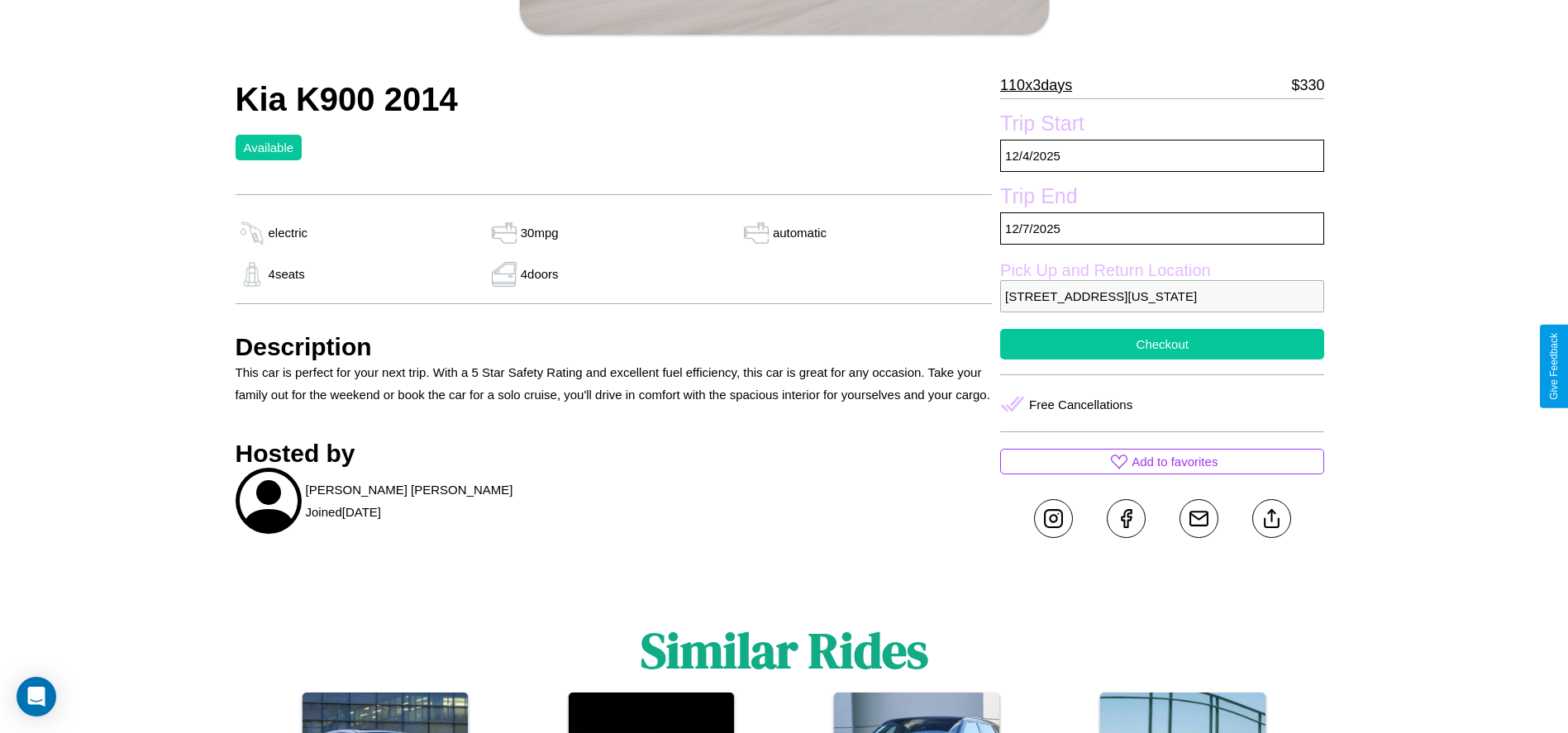
click at [1162, 360] on button "Checkout" at bounding box center [1162, 344] width 324 height 31
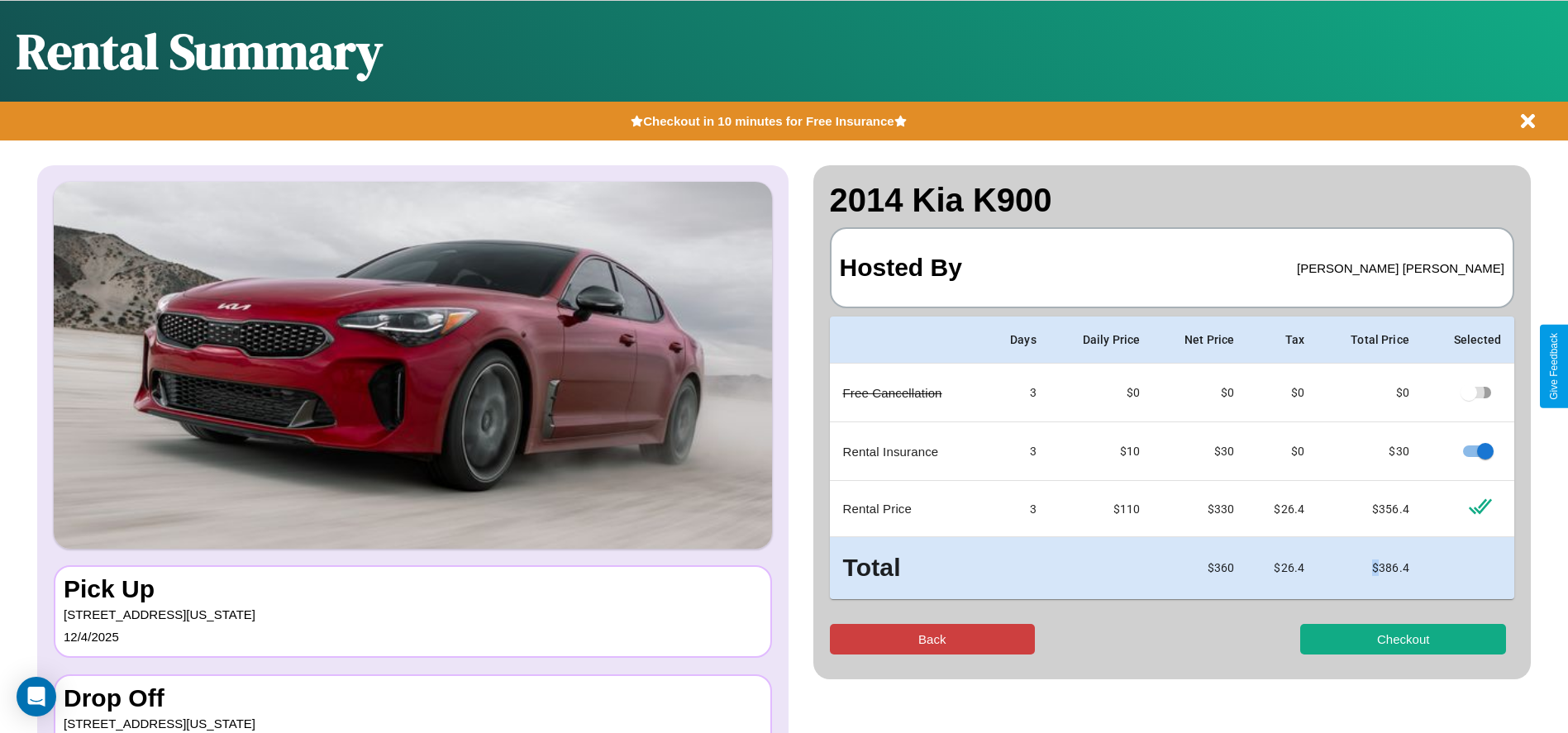
click at [931, 639] on button "Back" at bounding box center [932, 639] width 206 height 31
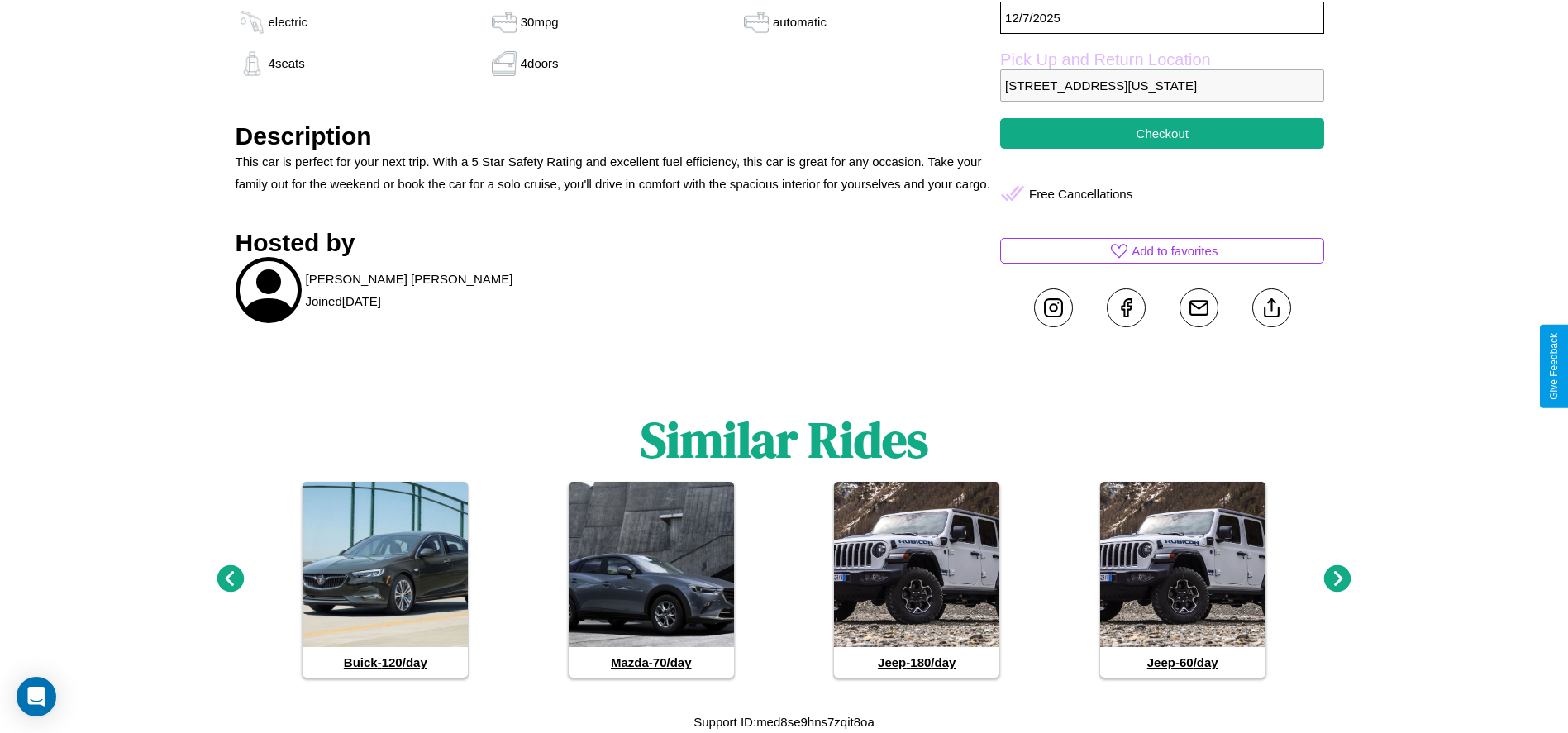
scroll to position [683, 0]
click at [1337, 579] on icon at bounding box center [1336, 578] width 27 height 27
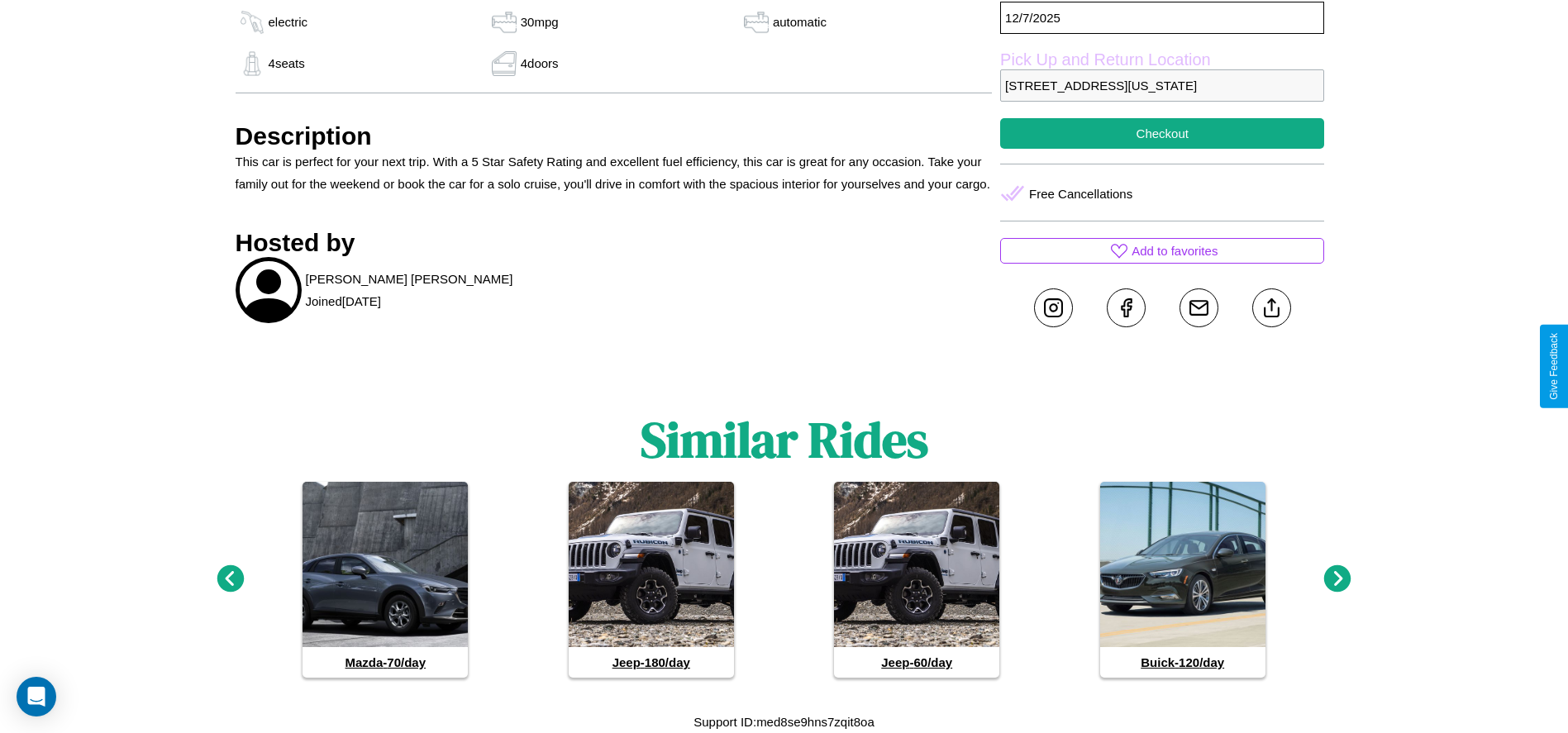
click at [1337, 579] on icon at bounding box center [1336, 578] width 27 height 27
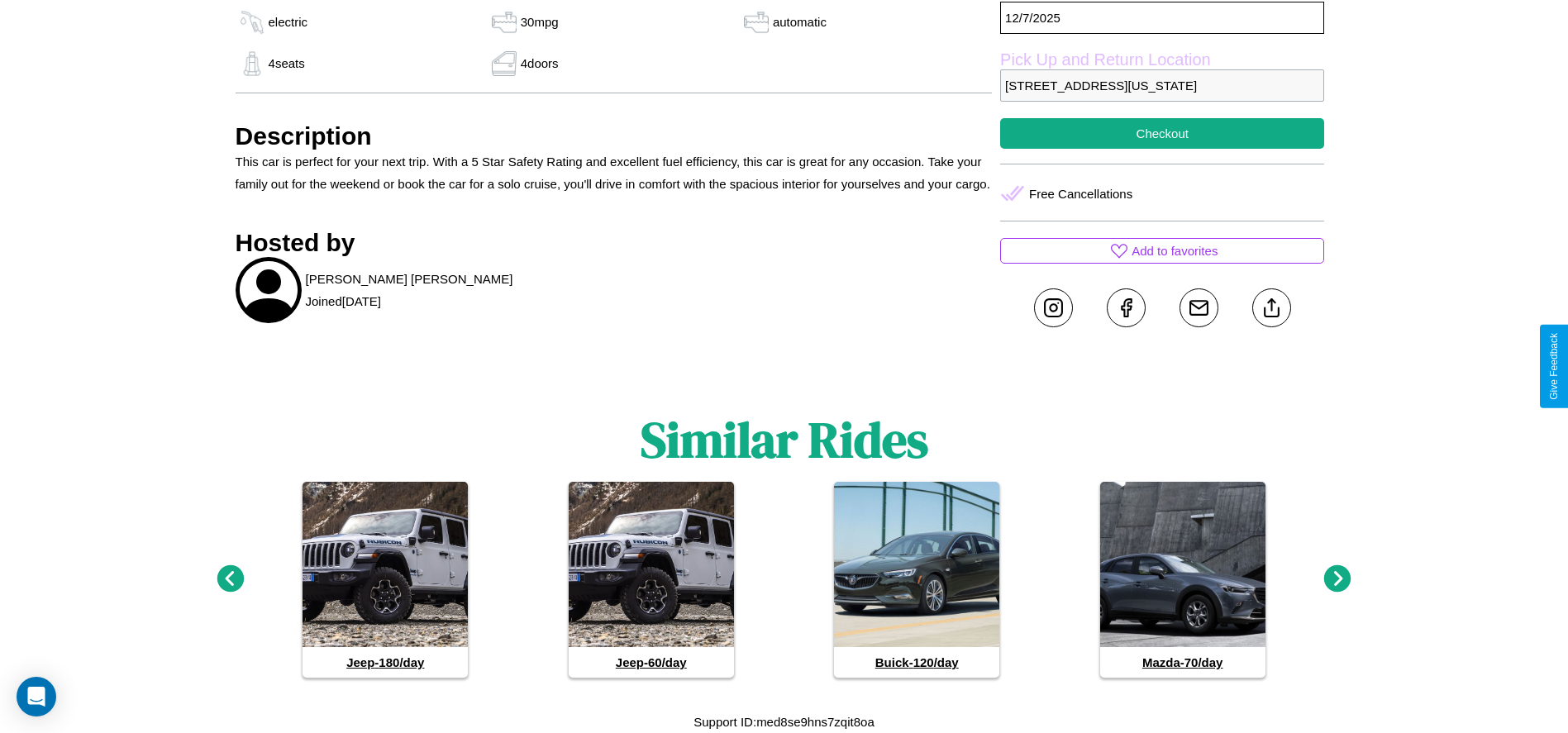
click at [1337, 579] on icon at bounding box center [1336, 578] width 27 height 27
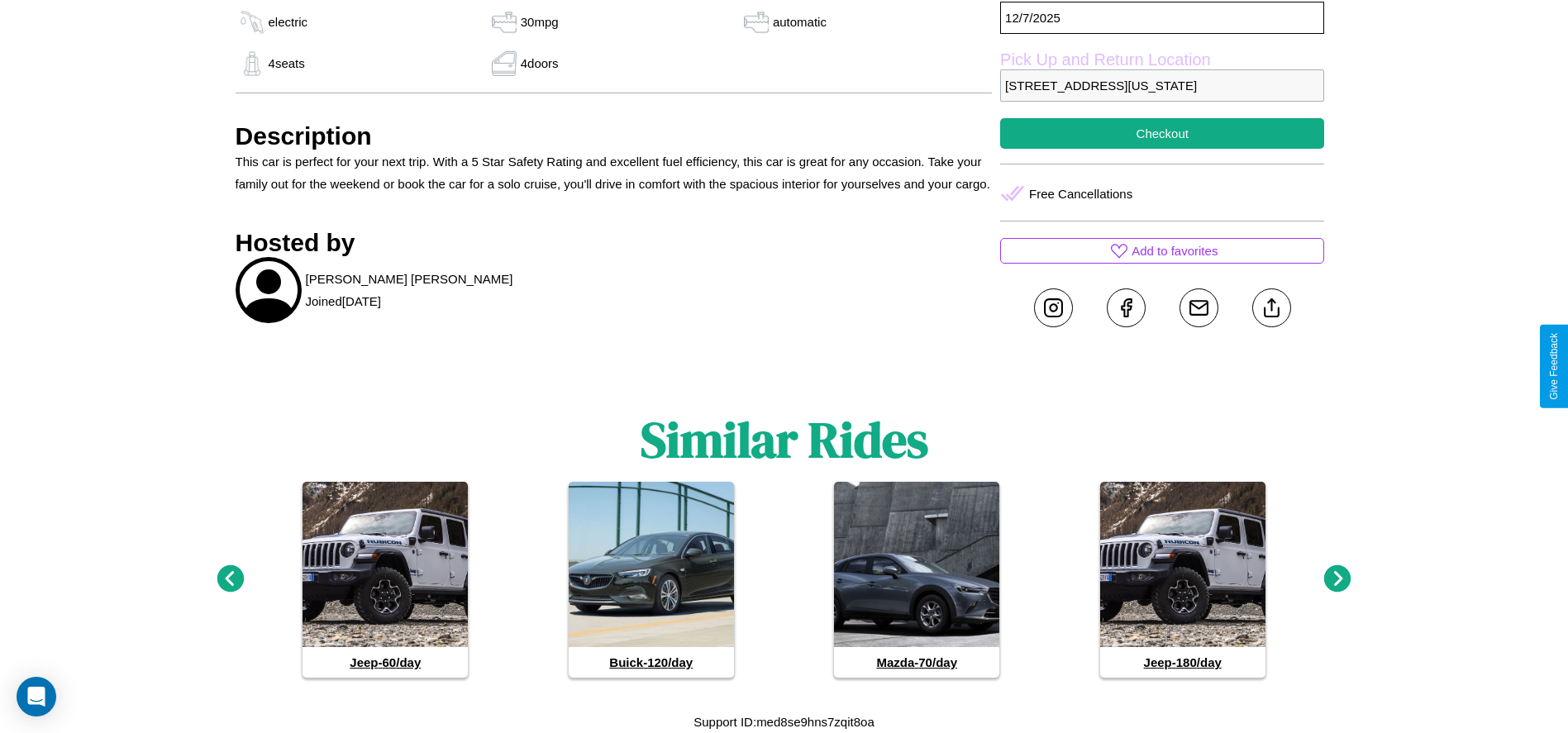
click at [230, 579] on icon at bounding box center [230, 578] width 27 height 27
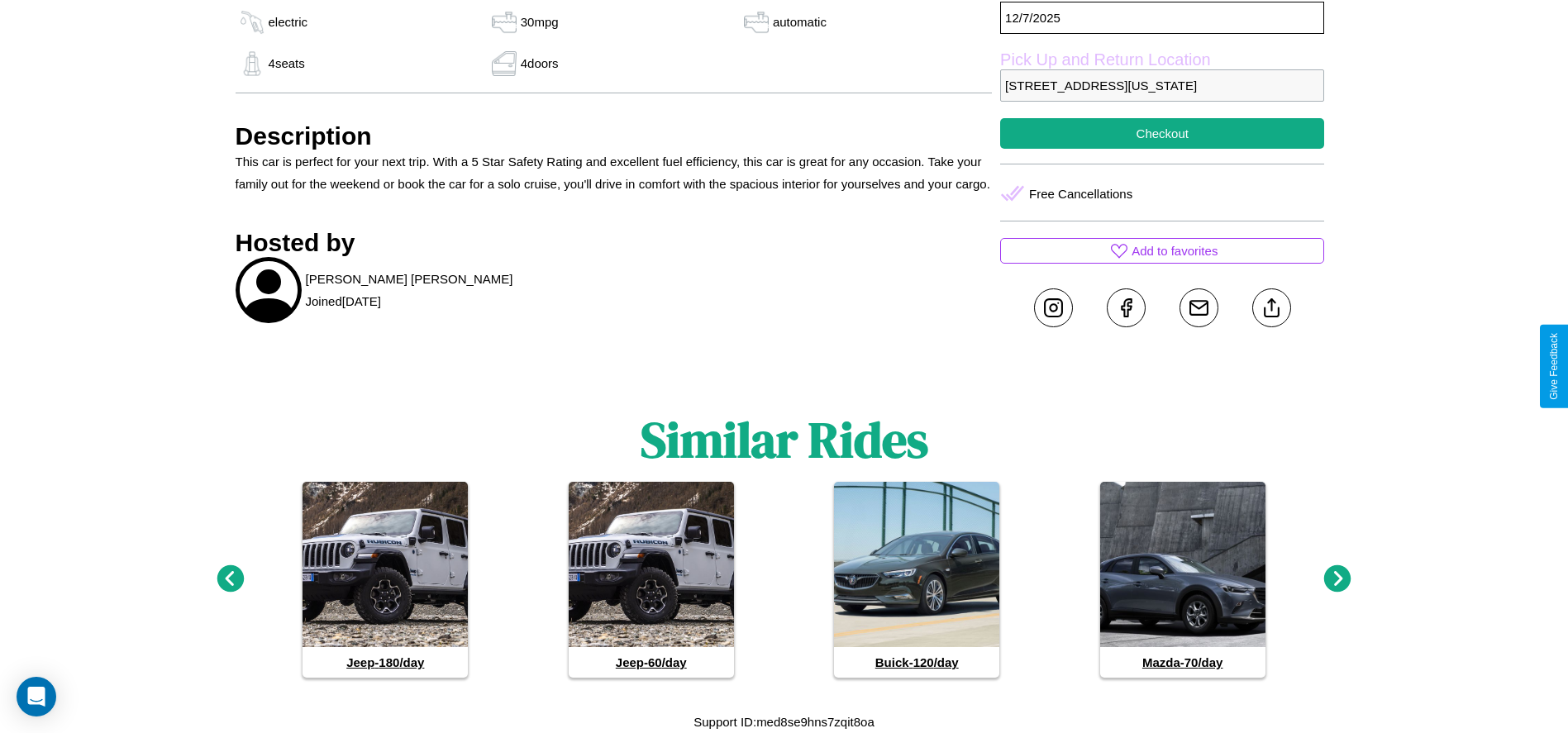
click at [1337, 579] on icon at bounding box center [1336, 578] width 27 height 27
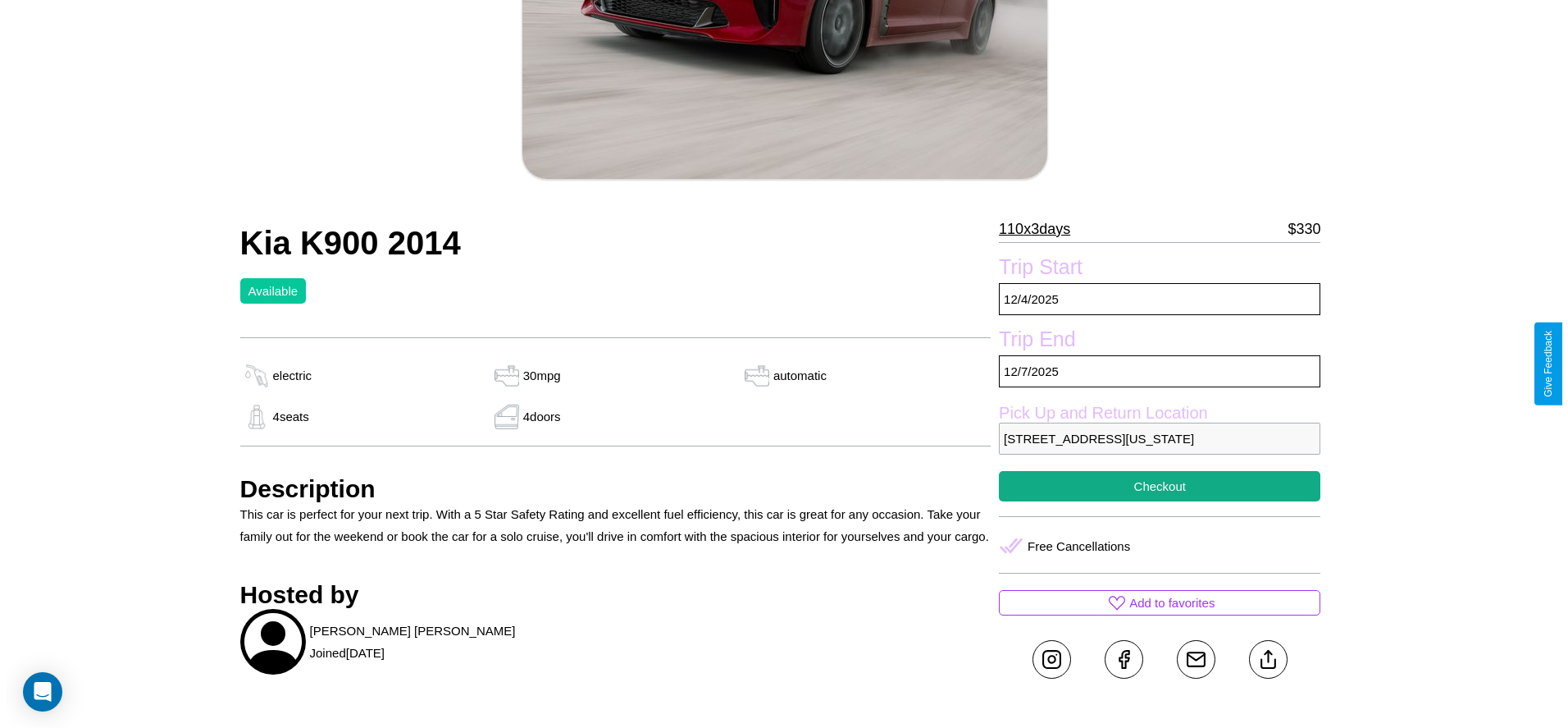
scroll to position [238, 0]
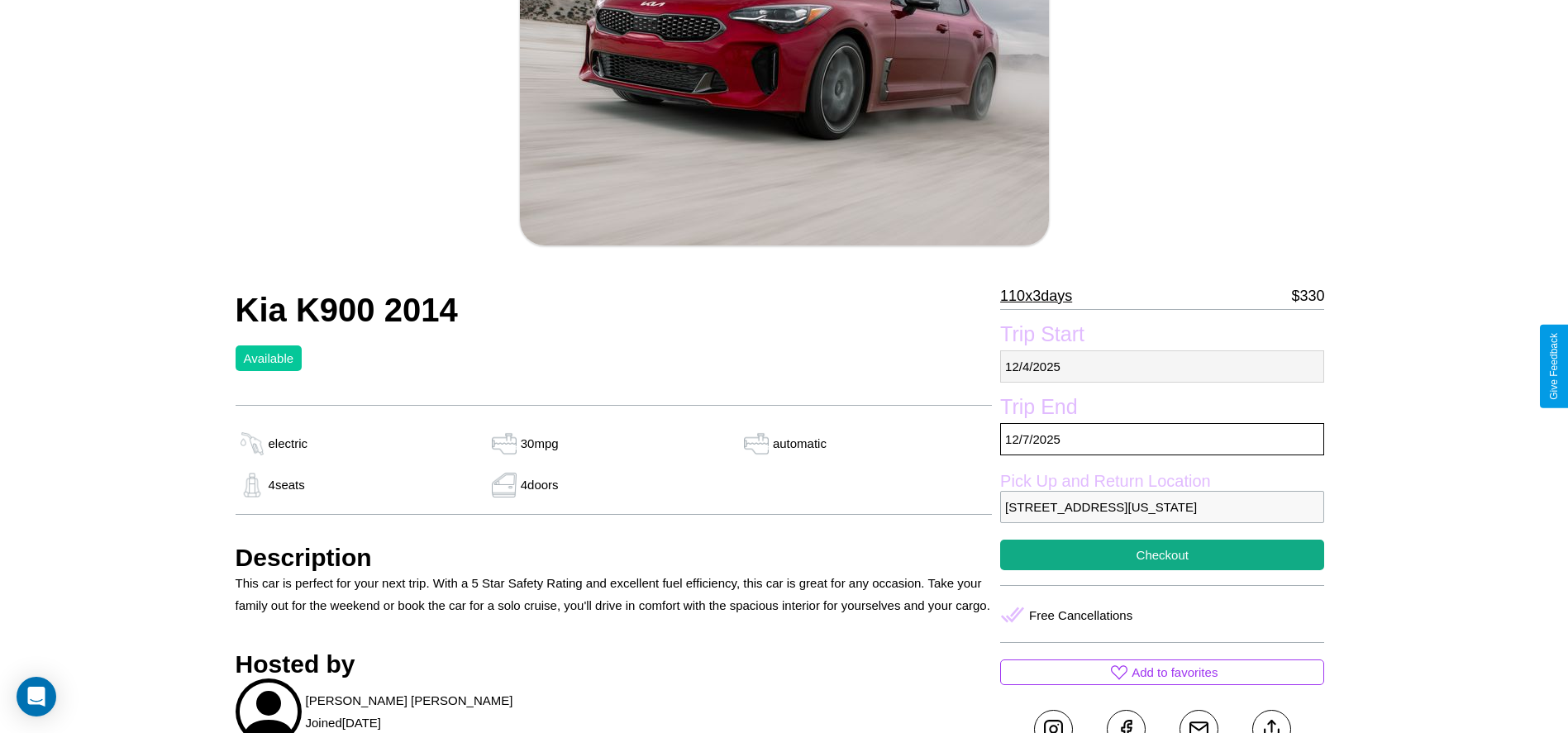
click at [1162, 366] on p "[DATE]" at bounding box center [1162, 366] width 324 height 32
select select "*"
select select "****"
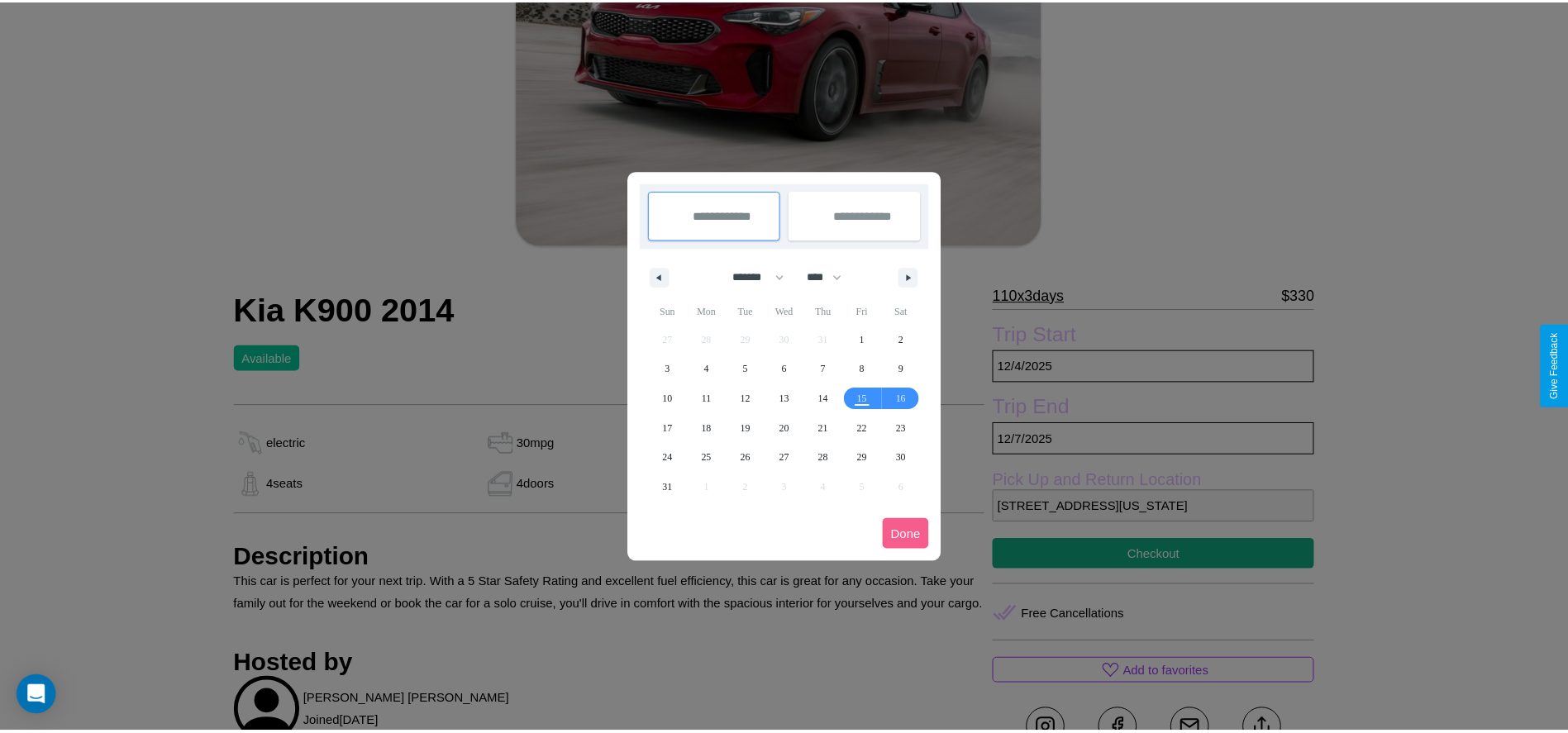
scroll to position [0, 0]
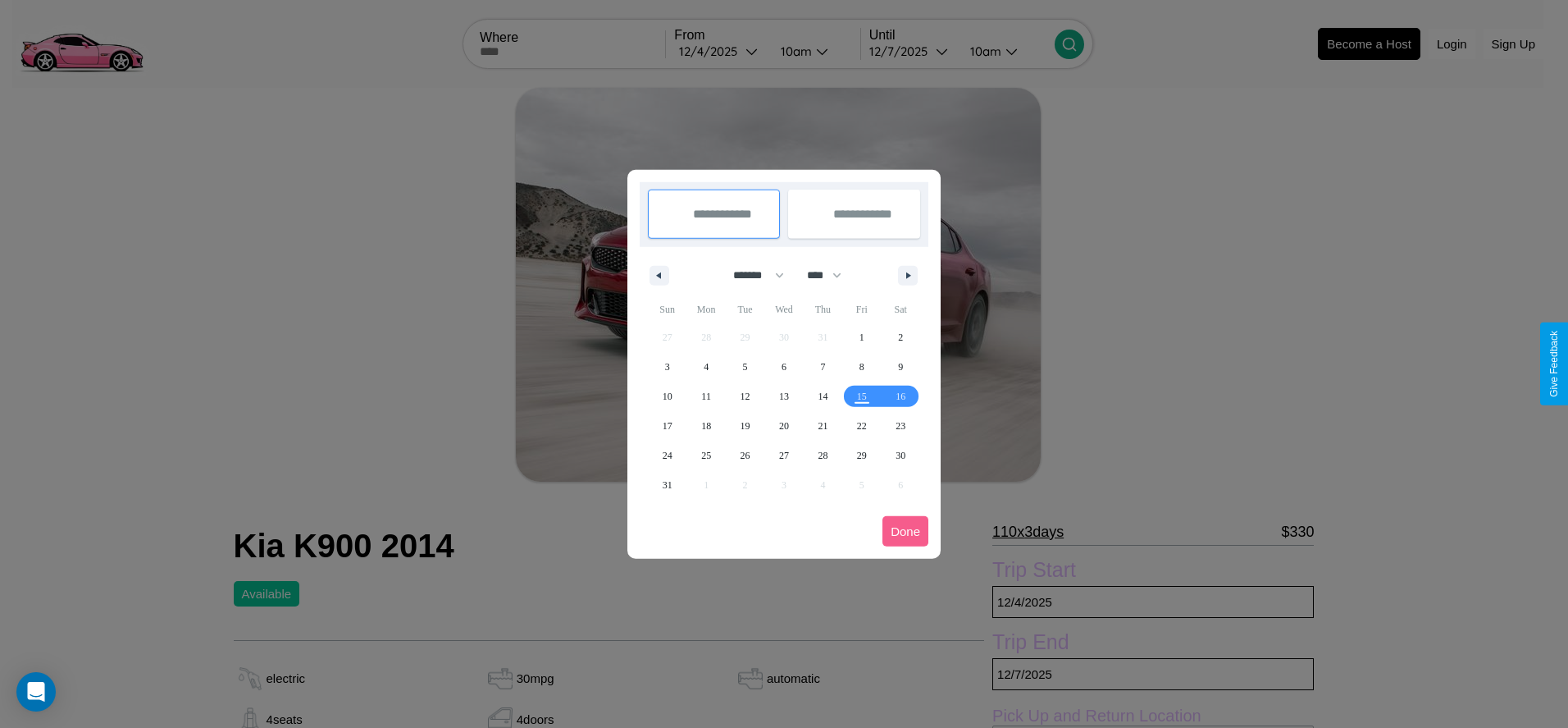
click at [720, 51] on div at bounding box center [784, 364] width 1568 height 728
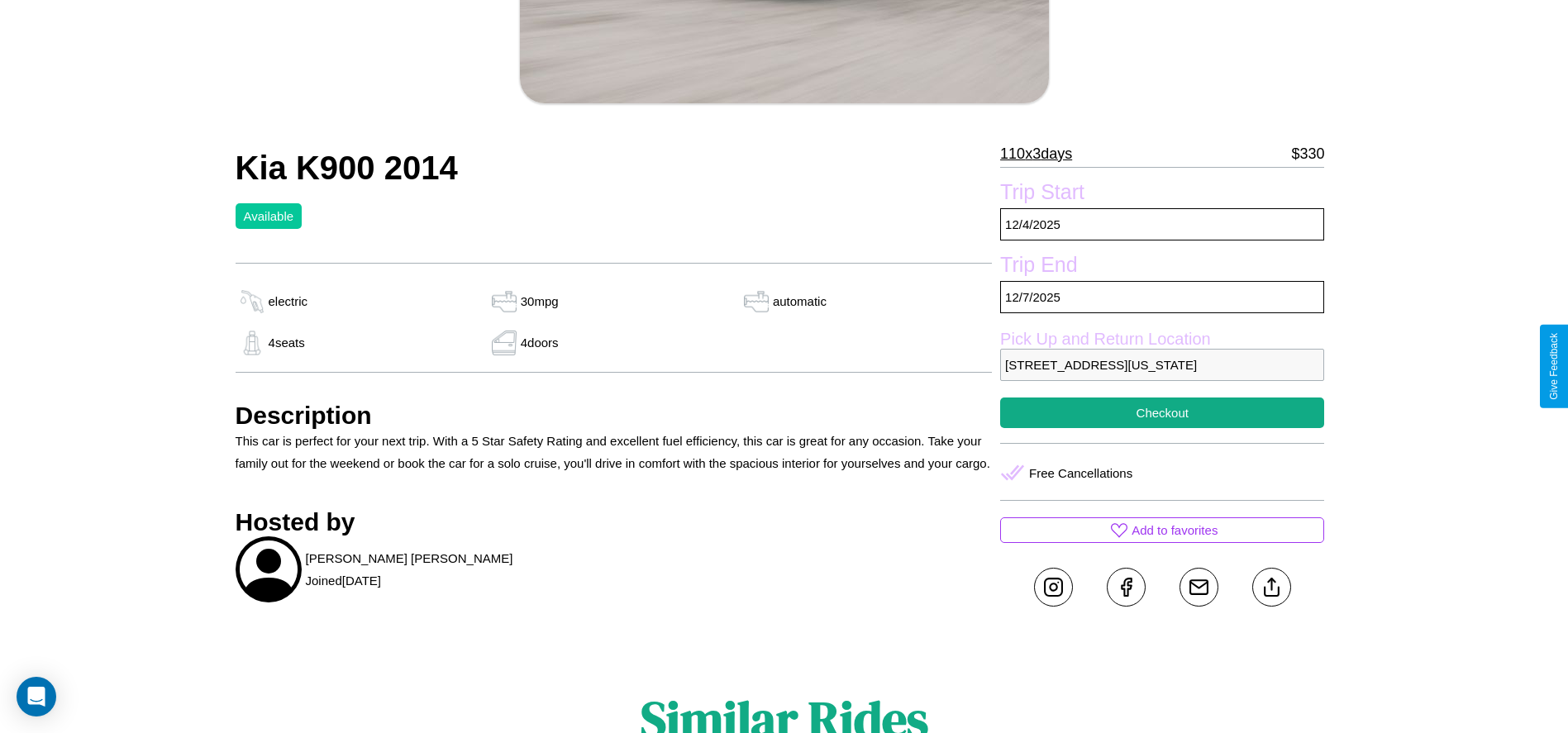
scroll to position [450, 0]
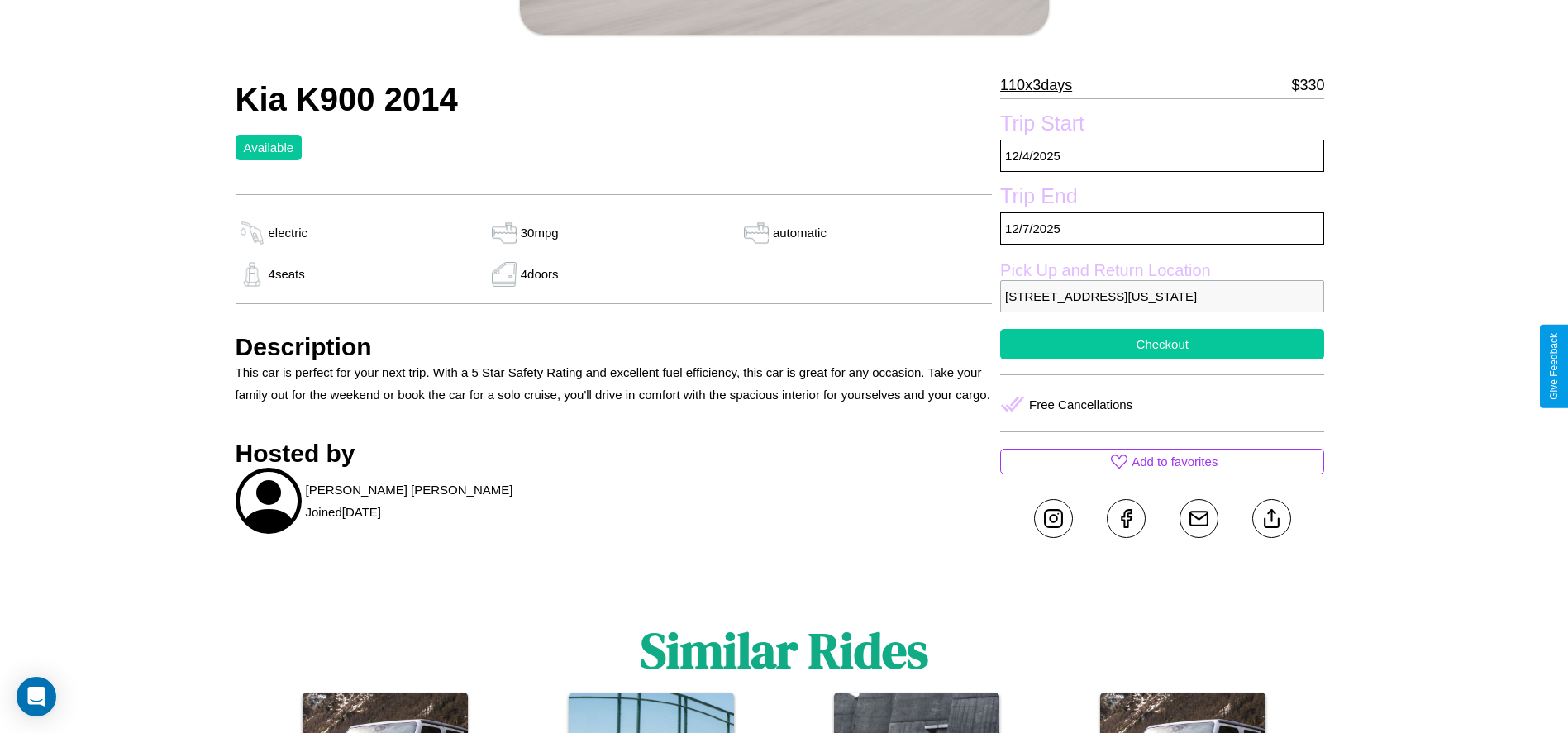
click at [1162, 360] on button "Checkout" at bounding box center [1162, 344] width 324 height 31
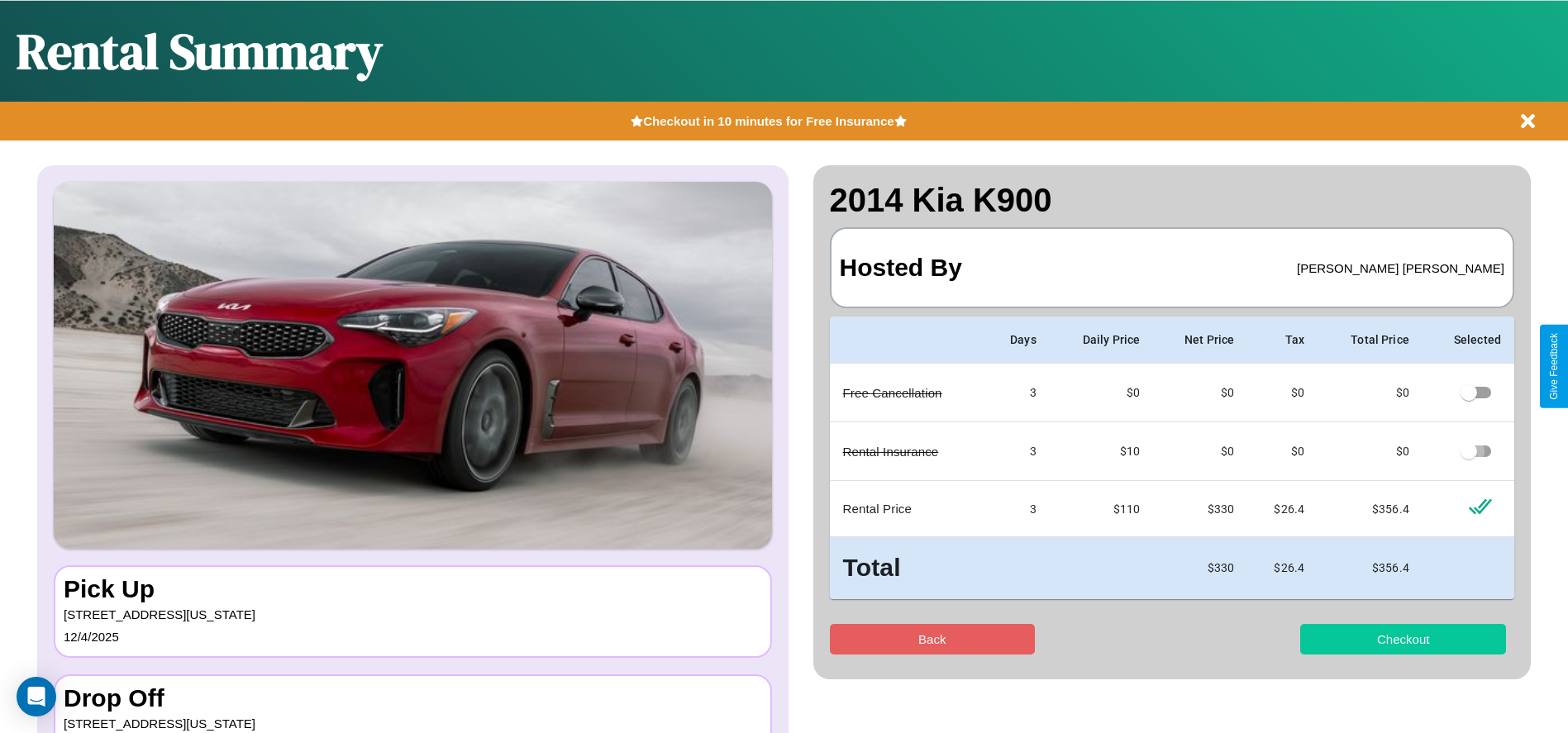
click at [1402, 639] on button "Checkout" at bounding box center [1402, 639] width 206 height 31
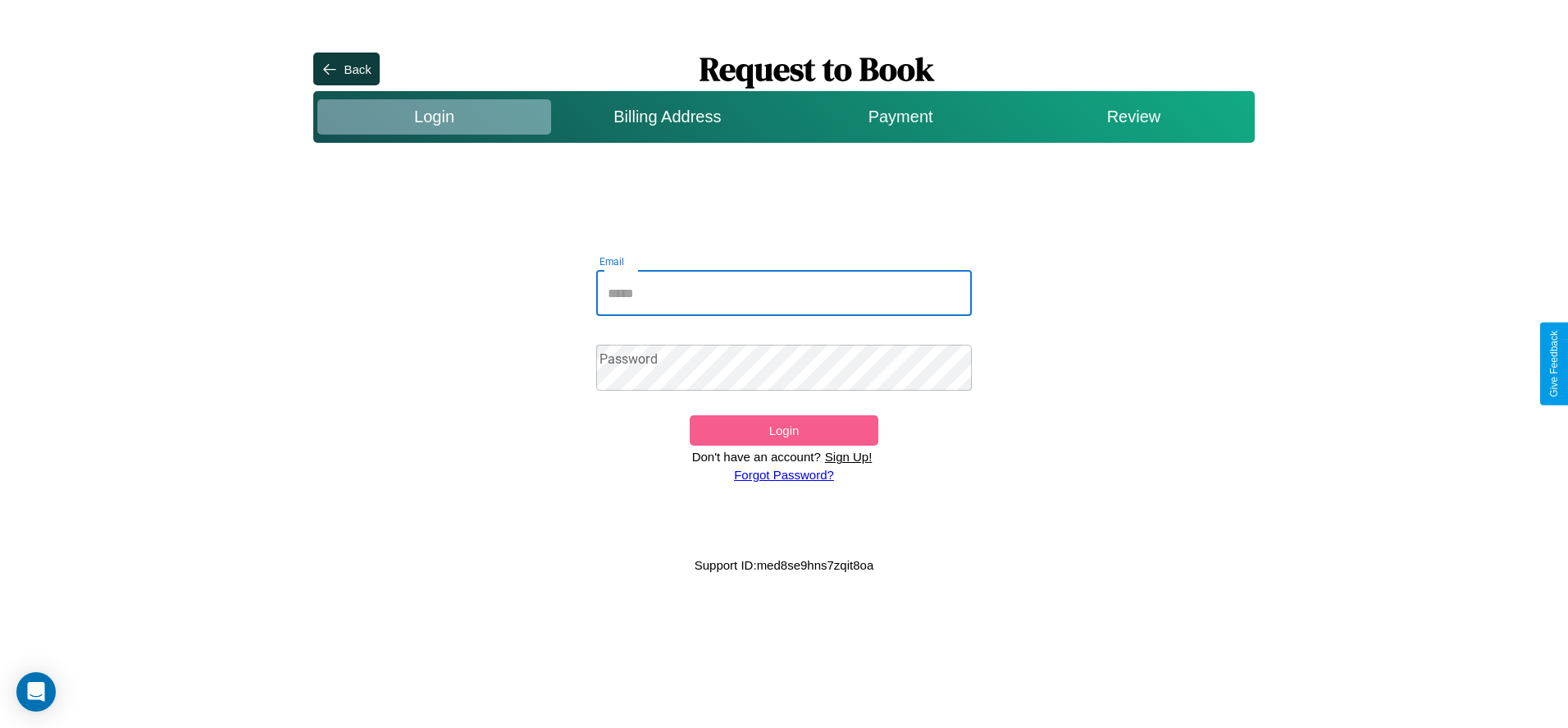
click at [784, 293] on input "Email" at bounding box center [785, 293] width 377 height 46
type input "**********"
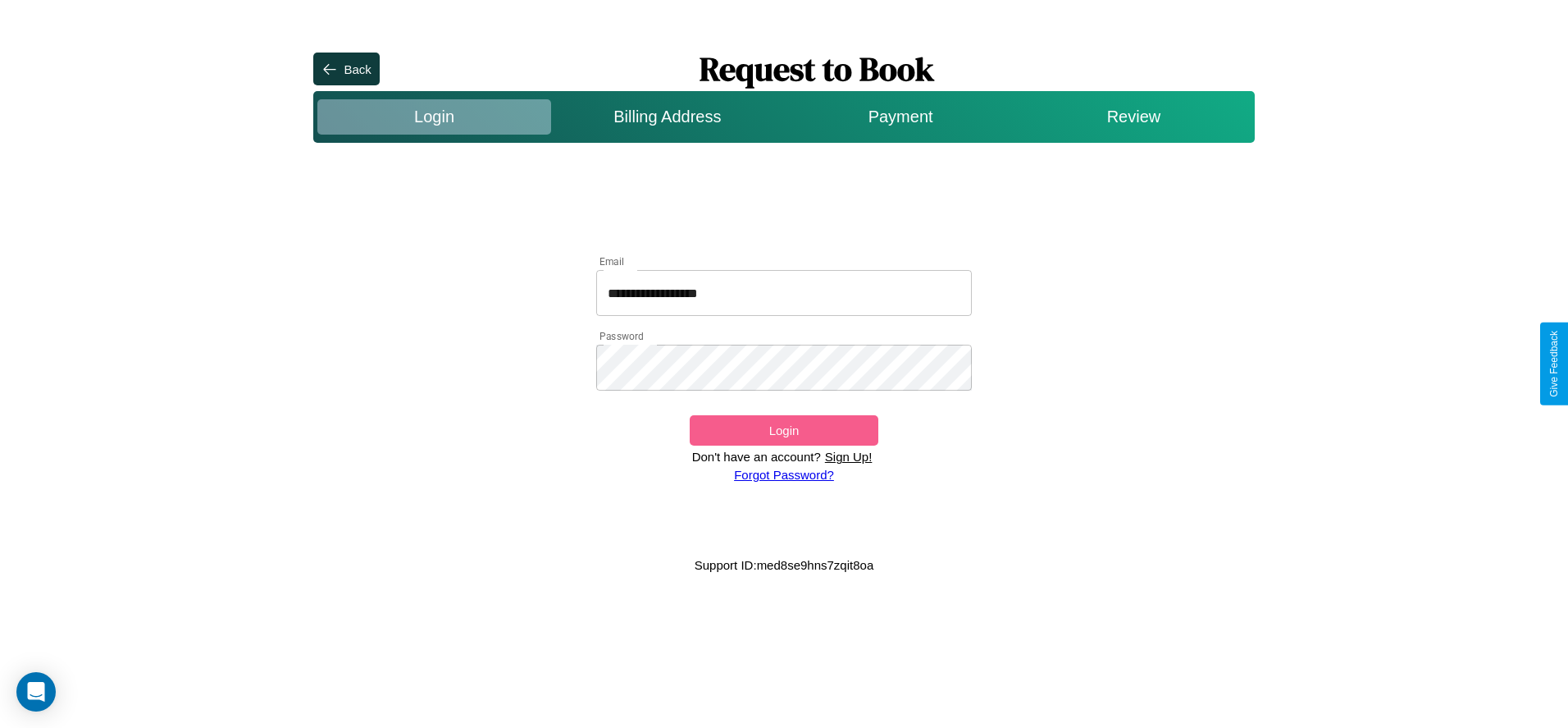
click at [783, 430] on button "Login" at bounding box center [783, 430] width 187 height 31
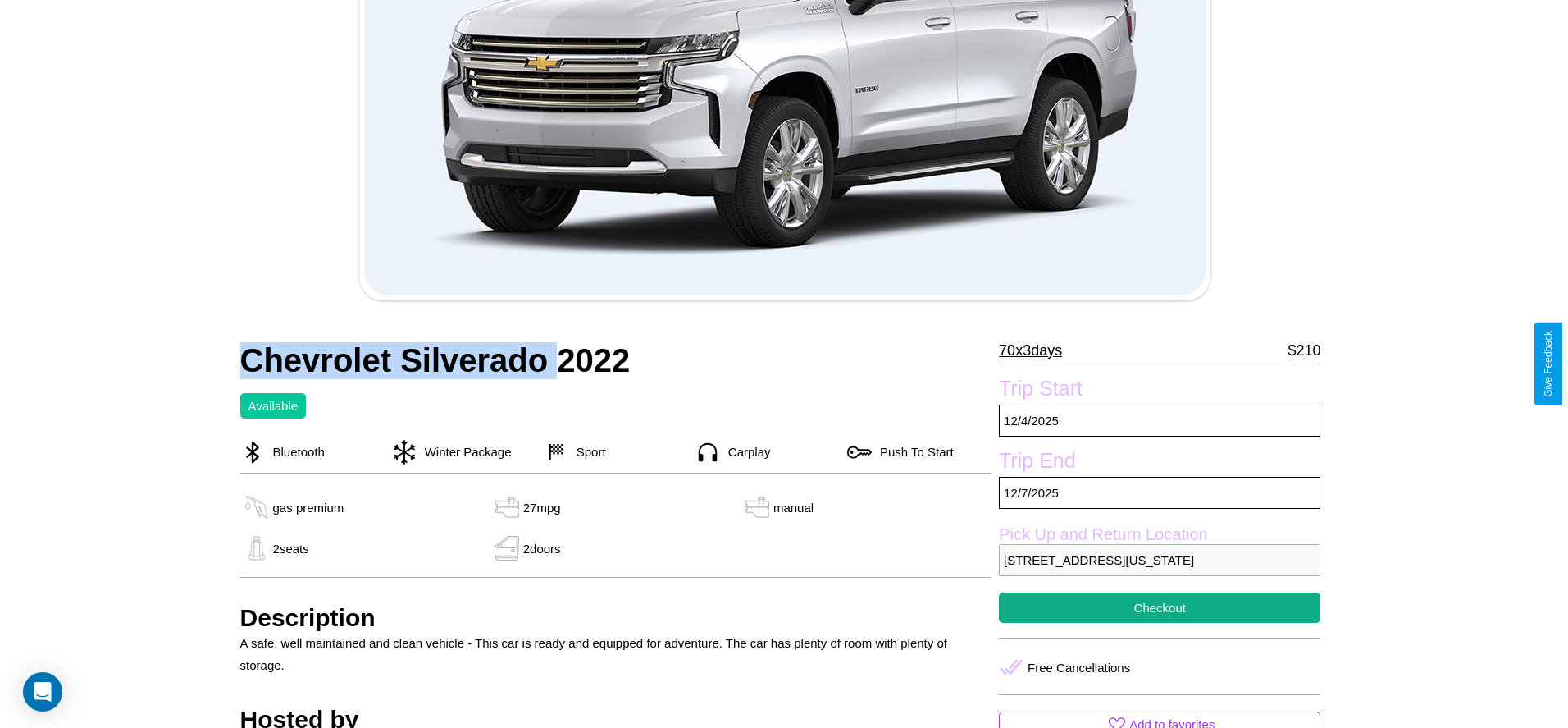
scroll to position [323, 0]
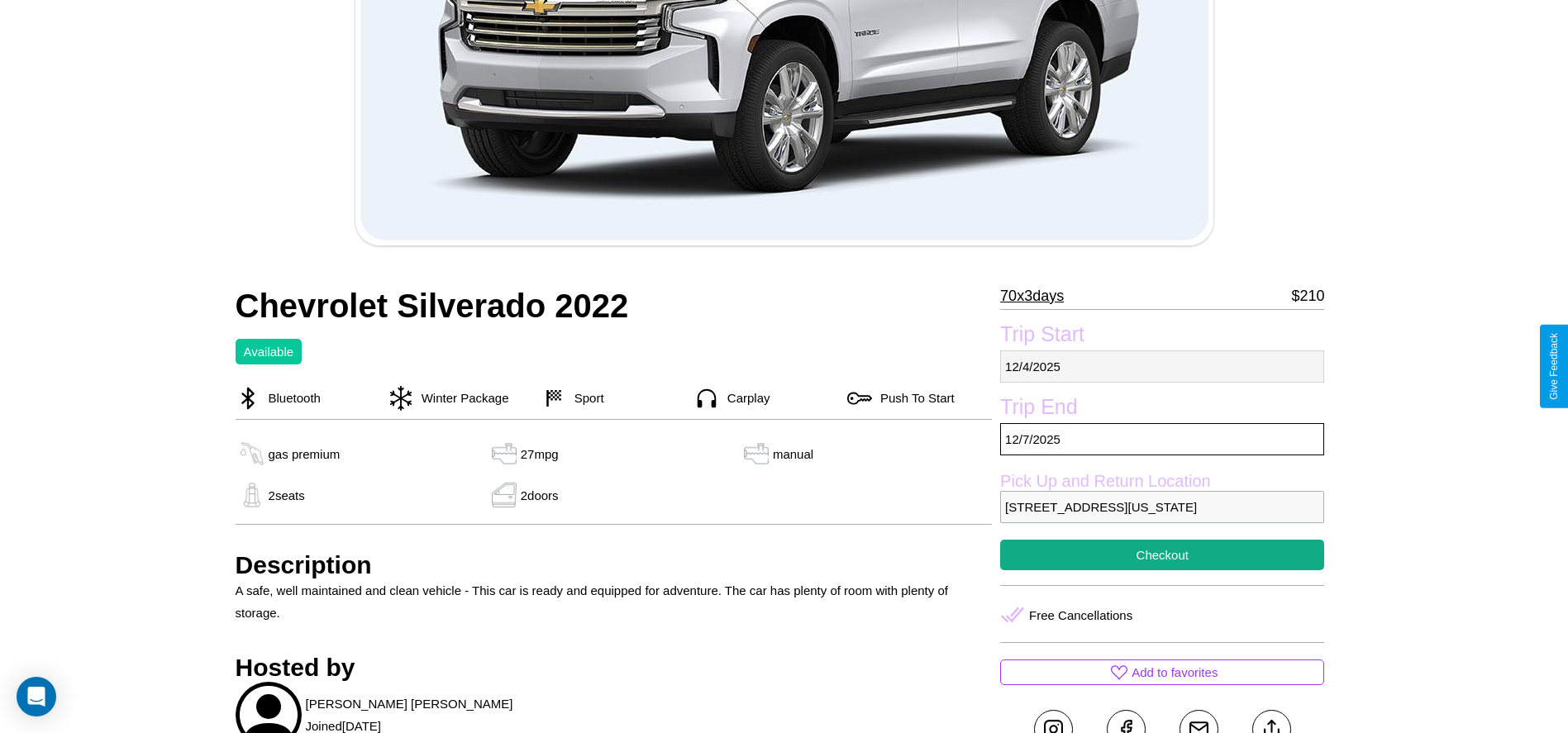
click at [1162, 366] on p "[DATE]" at bounding box center [1162, 366] width 324 height 32
select select "*"
select select "****"
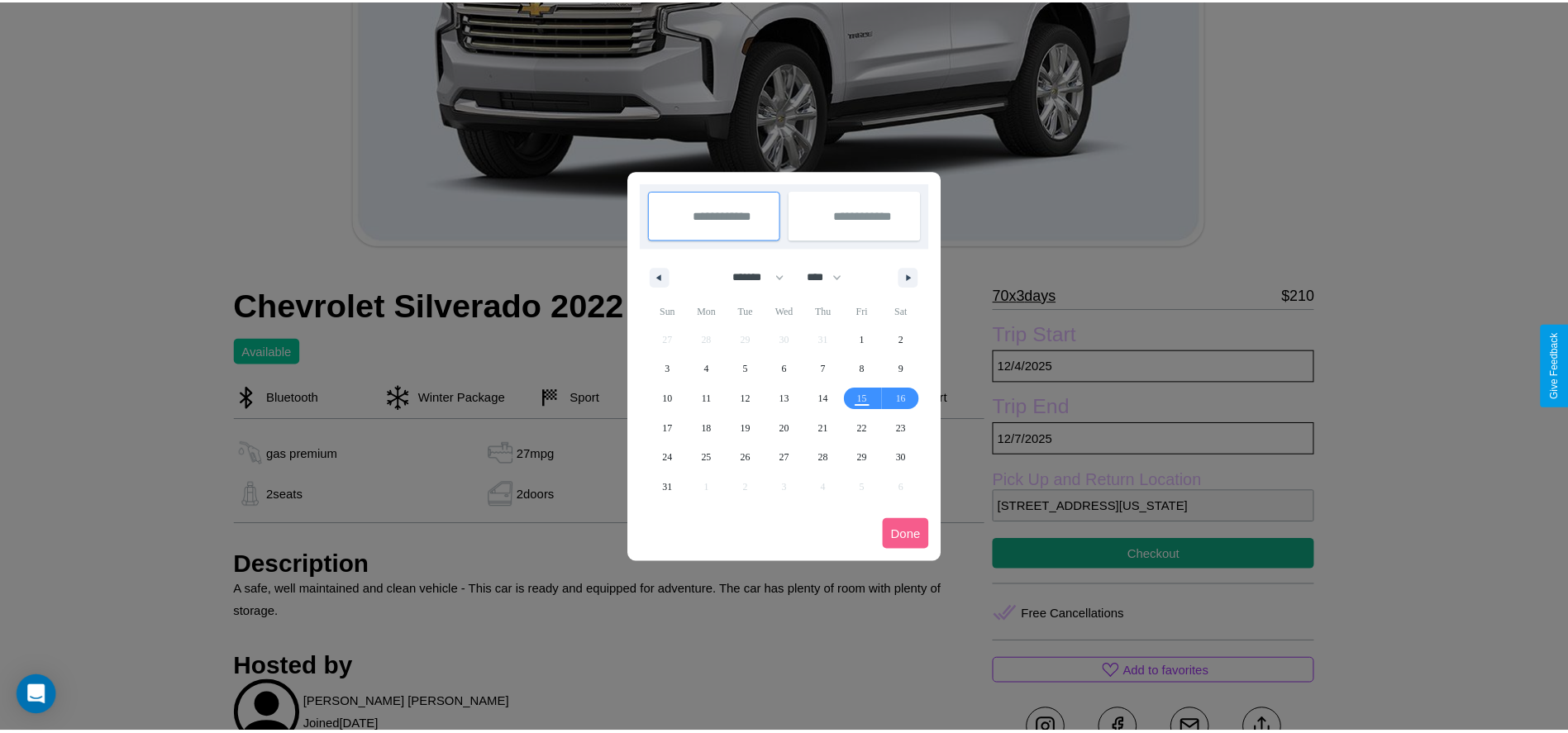
scroll to position [0, 0]
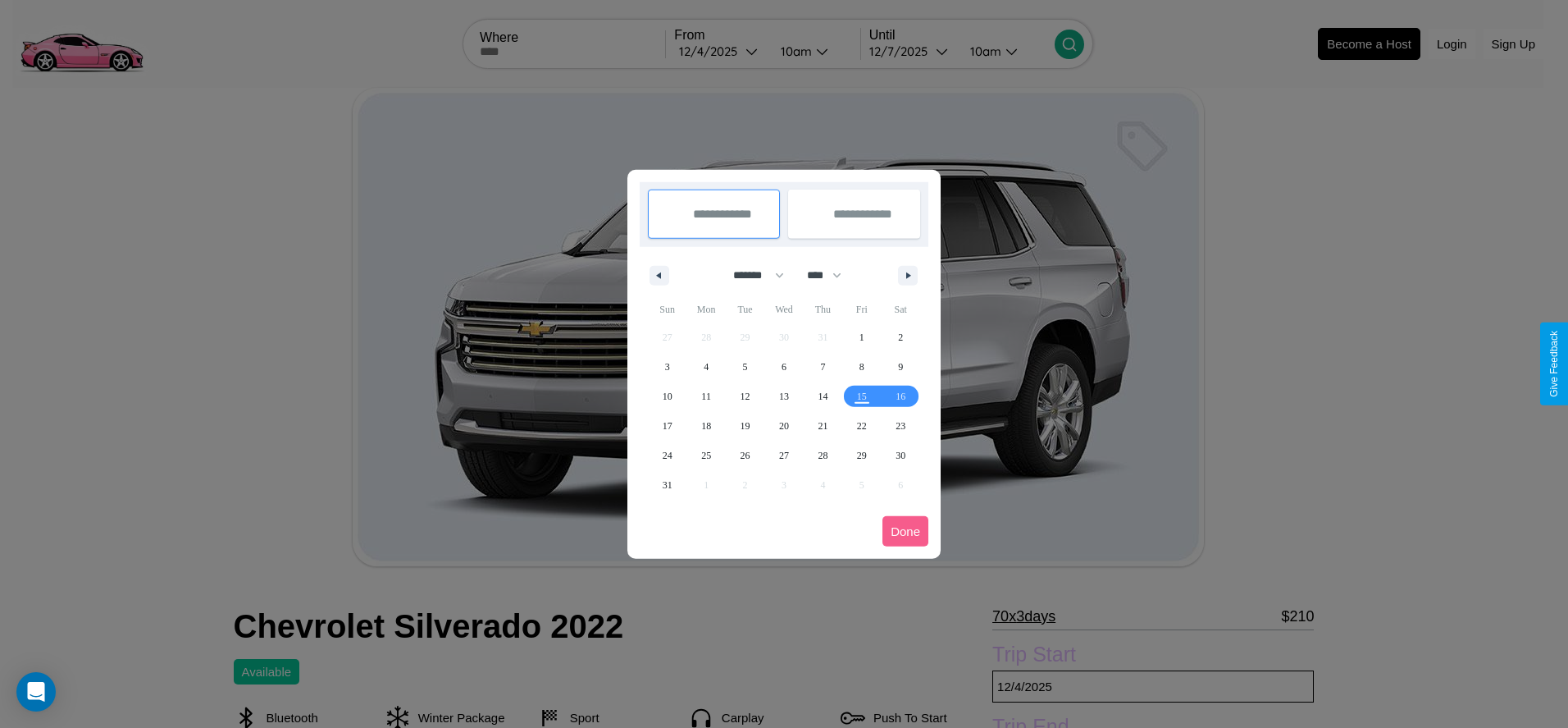
click at [720, 51] on div at bounding box center [784, 364] width 1568 height 728
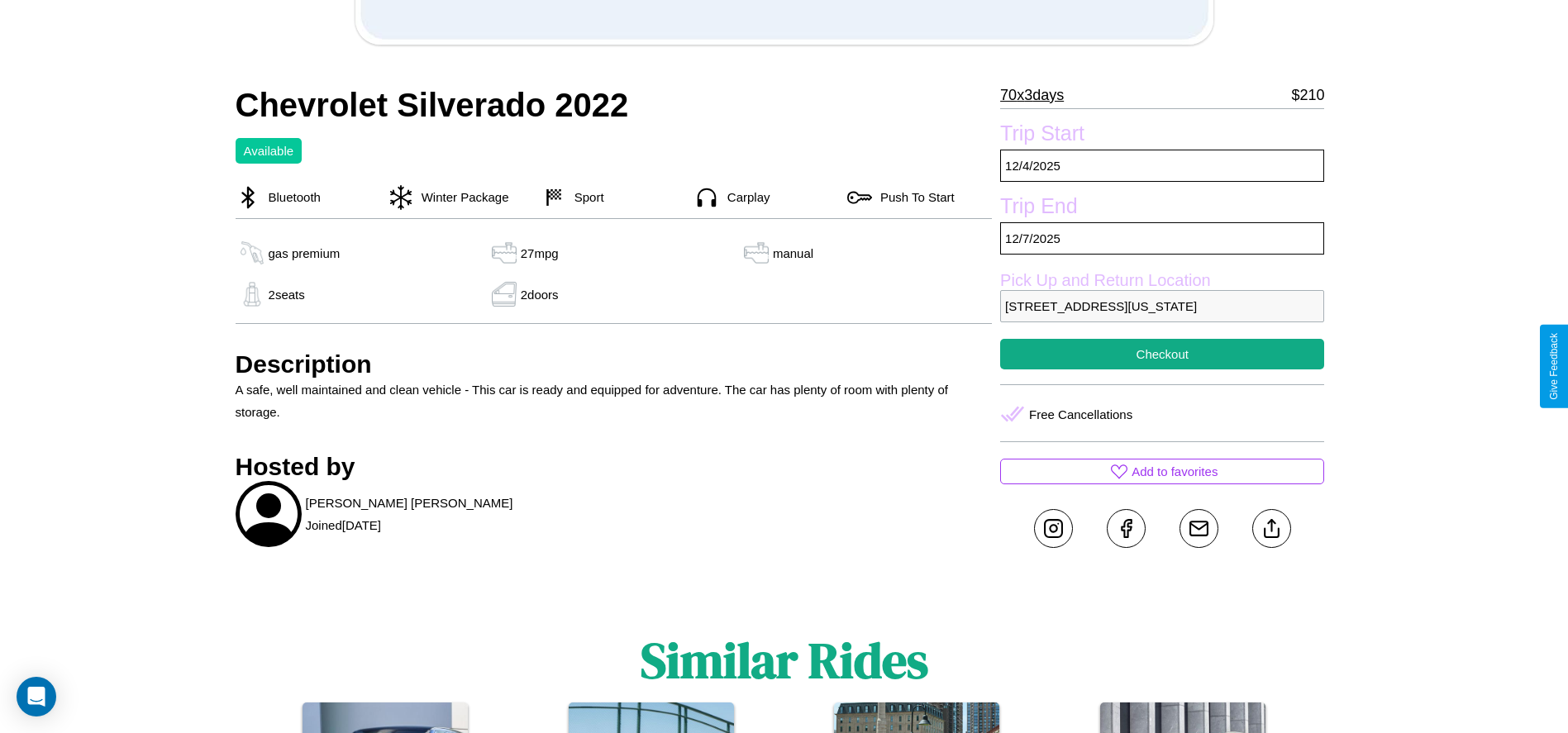
scroll to position [535, 0]
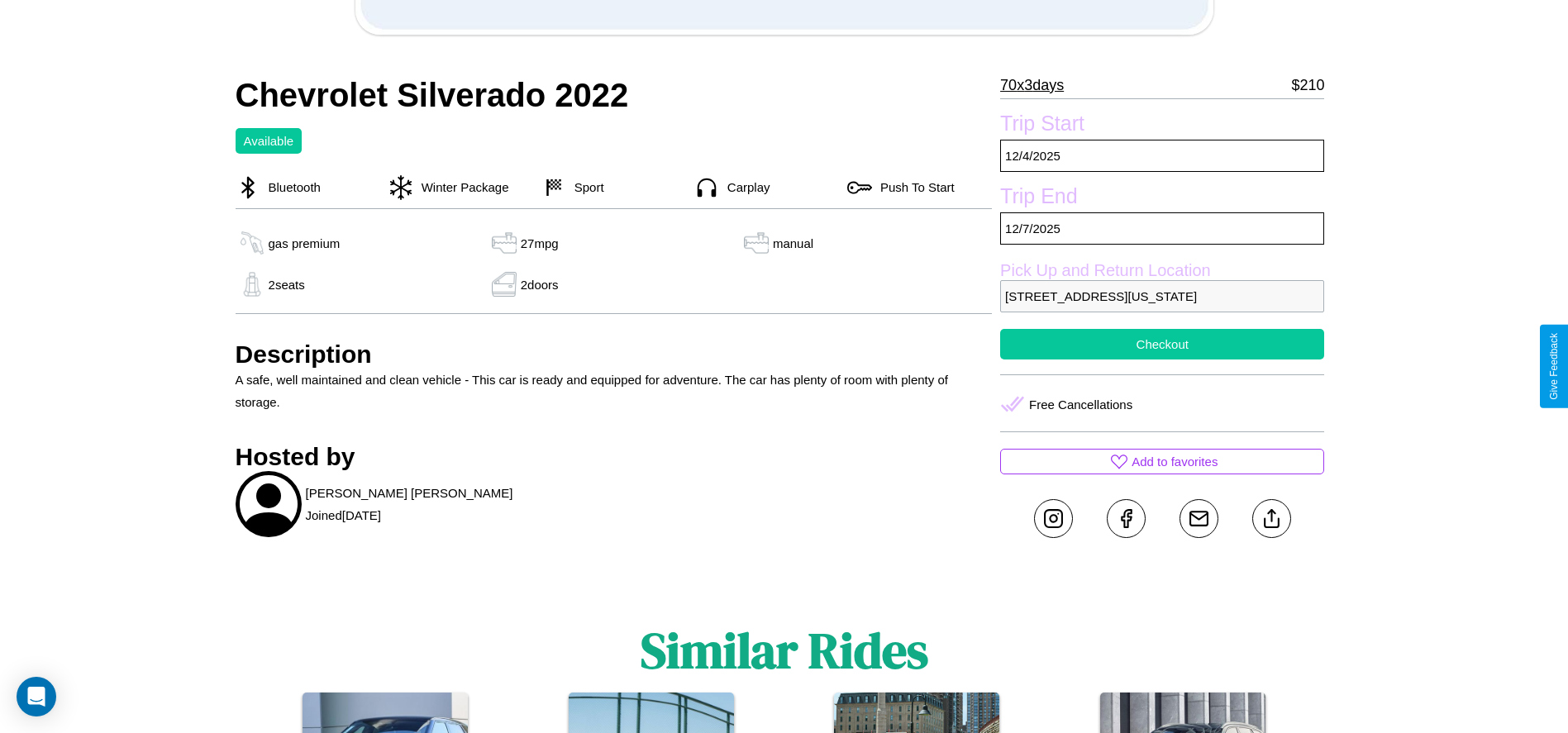
click at [1162, 360] on button "Checkout" at bounding box center [1162, 344] width 324 height 31
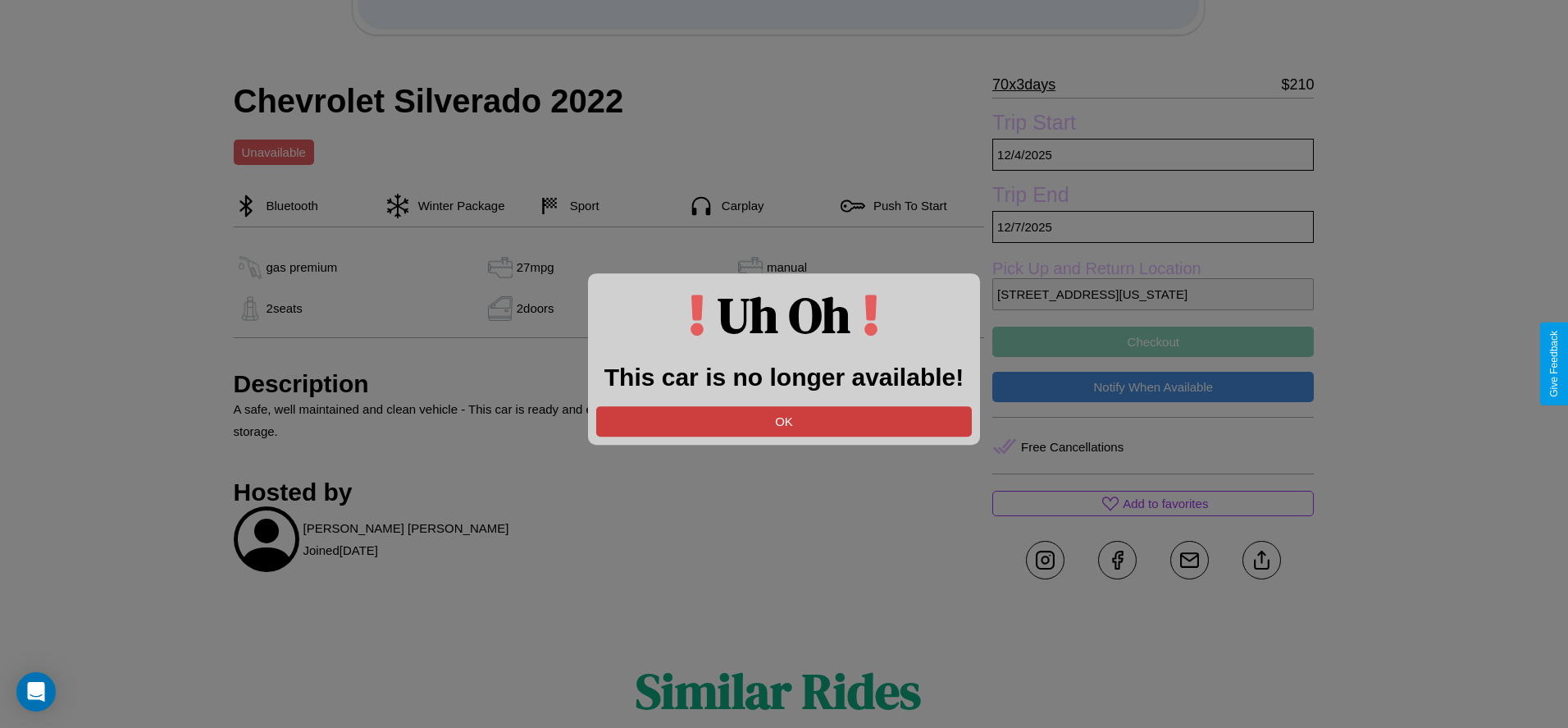
click at [784, 421] on button "OK" at bounding box center [784, 421] width 376 height 31
